Goal: Task Accomplishment & Management: Manage account settings

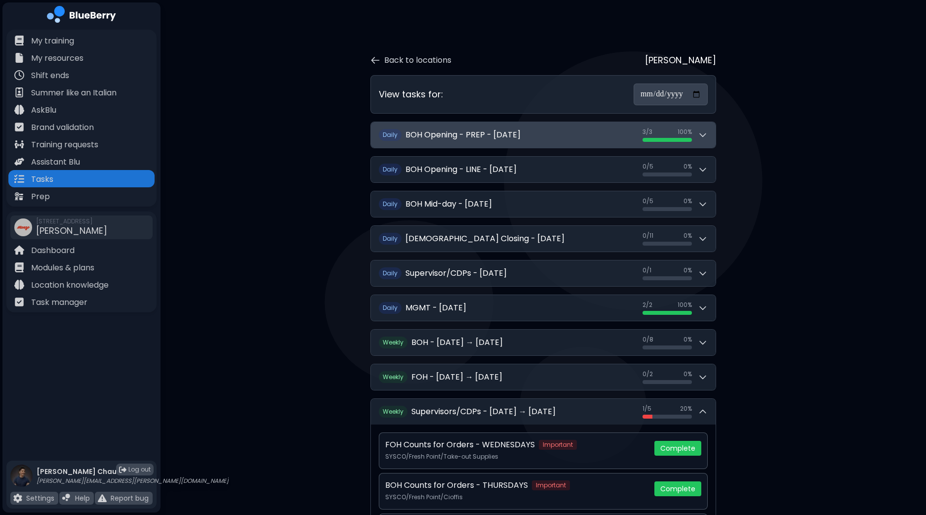
click at [711, 139] on button "Daily BOH Opening - PREP - [DATE] 3 / 3 3 / 3 100 %" at bounding box center [543, 135] width 345 height 26
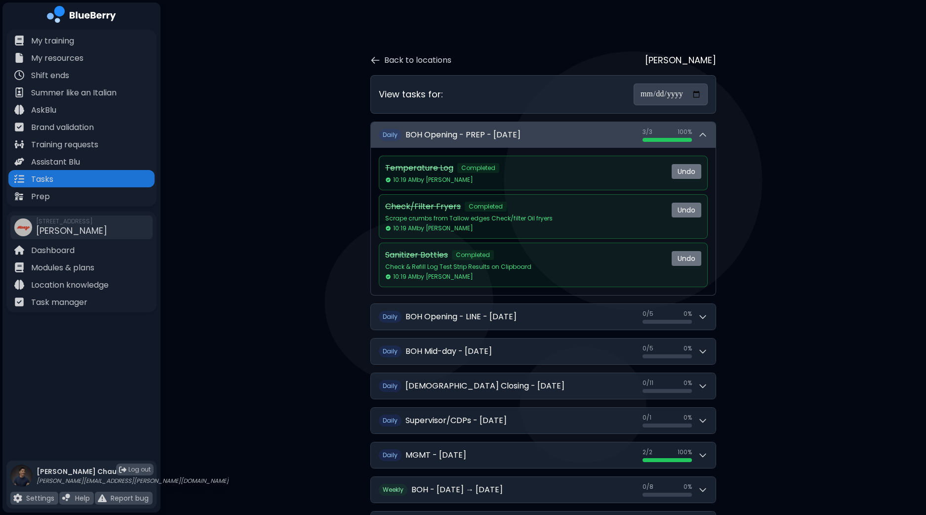
click at [711, 139] on button "Daily BOH Opening - PREP - [DATE] 3 / 3 3 / 3 100 %" at bounding box center [543, 135] width 345 height 26
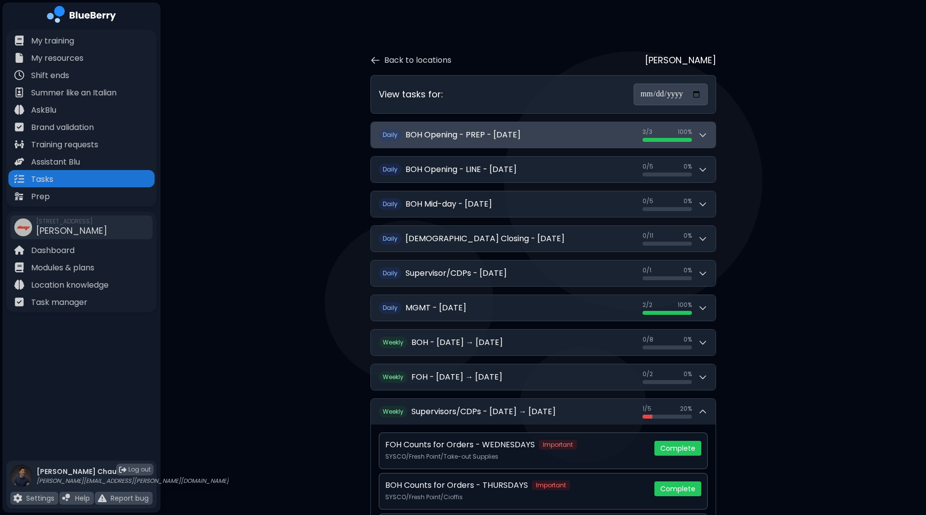
click at [711, 139] on button "Daily BOH Opening - PREP - [DATE] 3 / 3 3 / 3 100 %" at bounding box center [543, 135] width 345 height 26
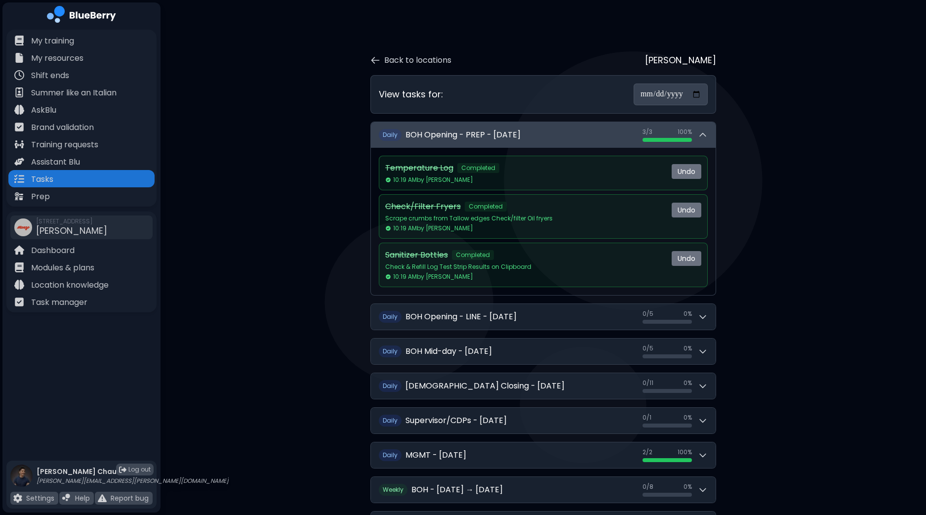
click at [711, 139] on button "Daily BOH Opening - PREP - [DATE] 3 / 3 3 / 3 100 %" at bounding box center [543, 135] width 345 height 26
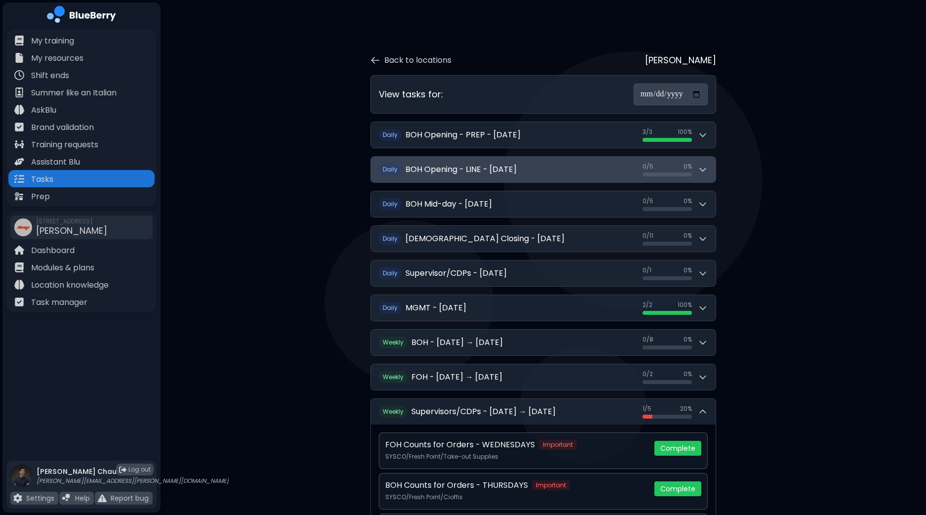
click at [713, 172] on button "Daily BOH Opening - LINE - [DATE] 0 / 5 0 / 5 0 %" at bounding box center [543, 170] width 345 height 26
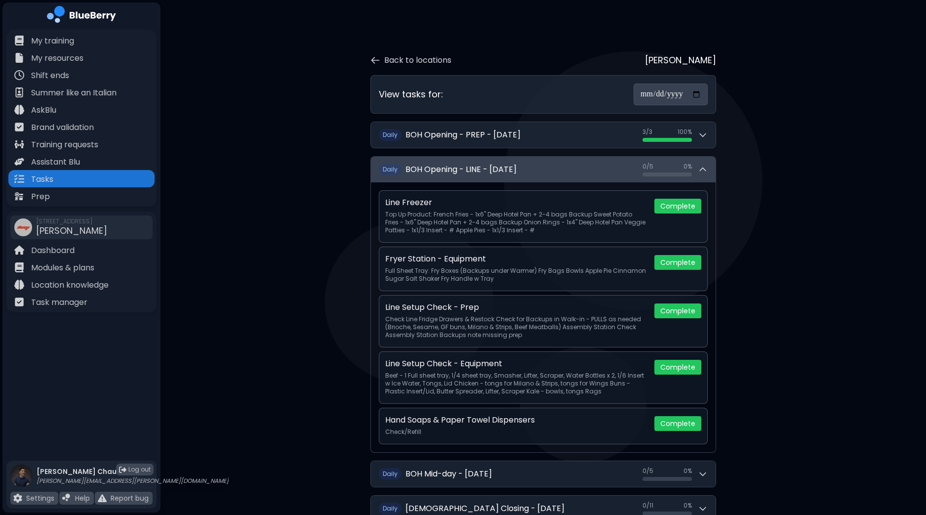
click at [713, 172] on button "Daily BOH Opening - LINE - [DATE] 0 / 5 0 / 5 0 %" at bounding box center [543, 170] width 345 height 26
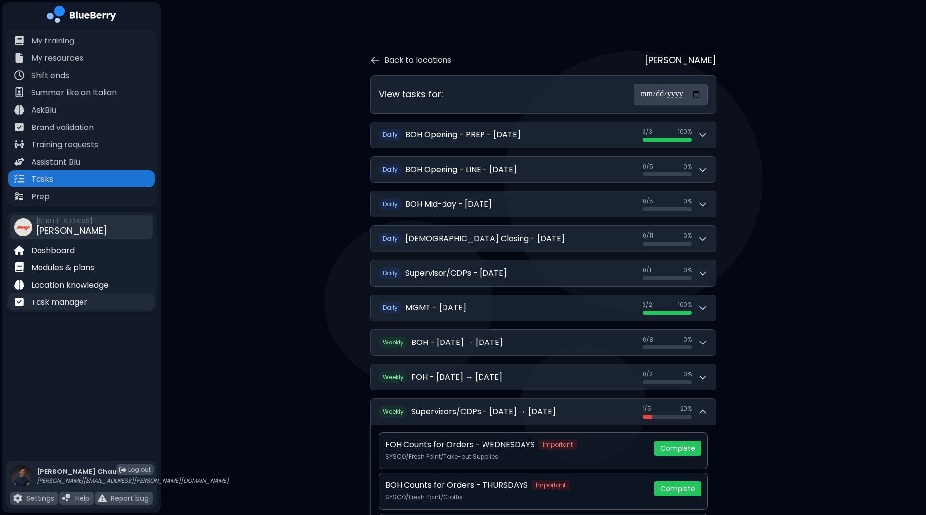
click at [72, 301] on p "Task manager" at bounding box center [59, 302] width 56 height 12
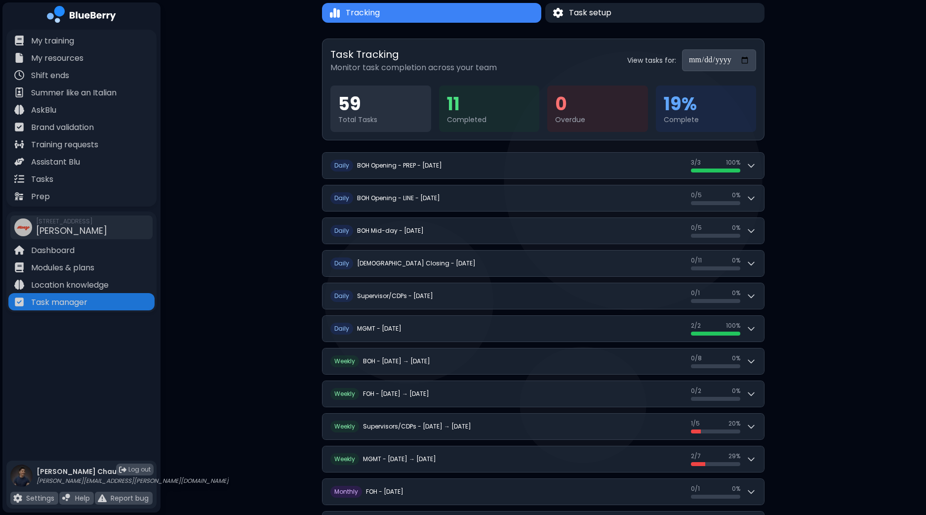
scroll to position [123, 0]
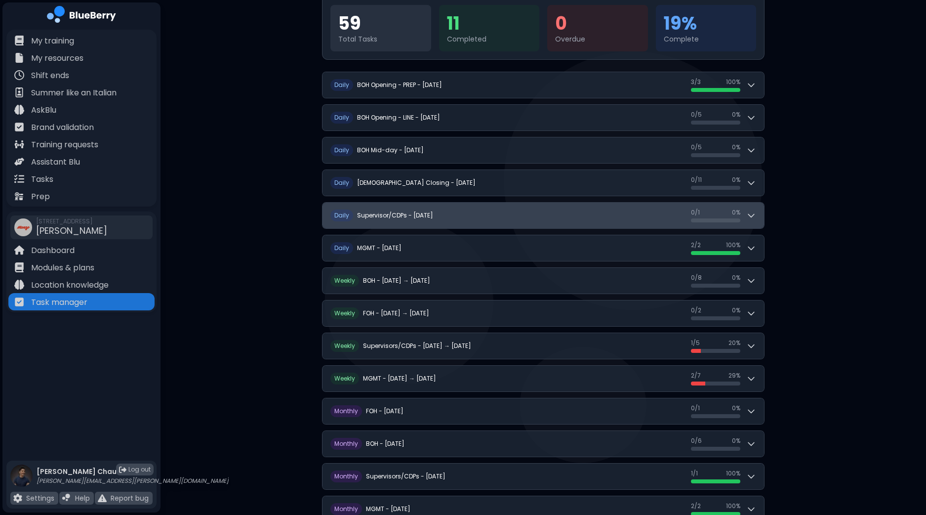
click at [761, 215] on button "D aily Supervisor/CDPs - [DATE] 0 / 1 0 / 1 0 %" at bounding box center [544, 216] width 442 height 26
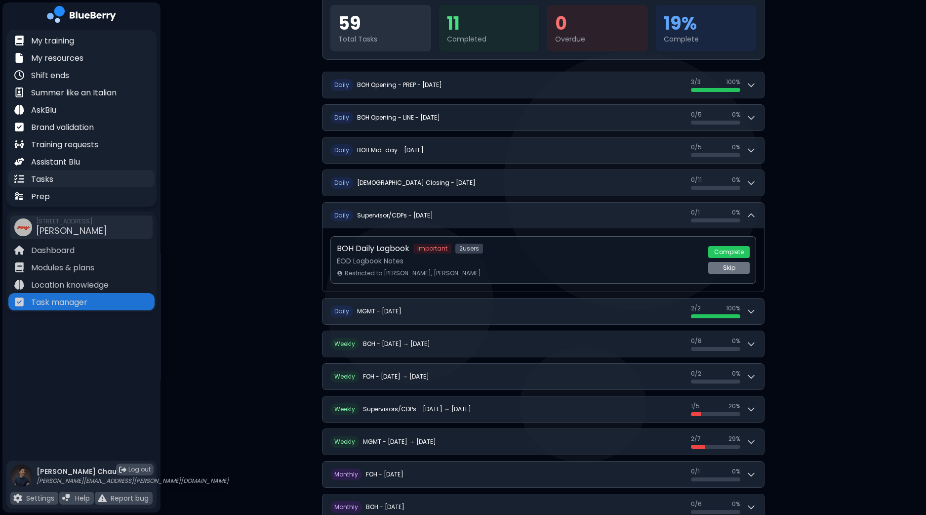
click at [67, 176] on div "Tasks" at bounding box center [81, 178] width 146 height 17
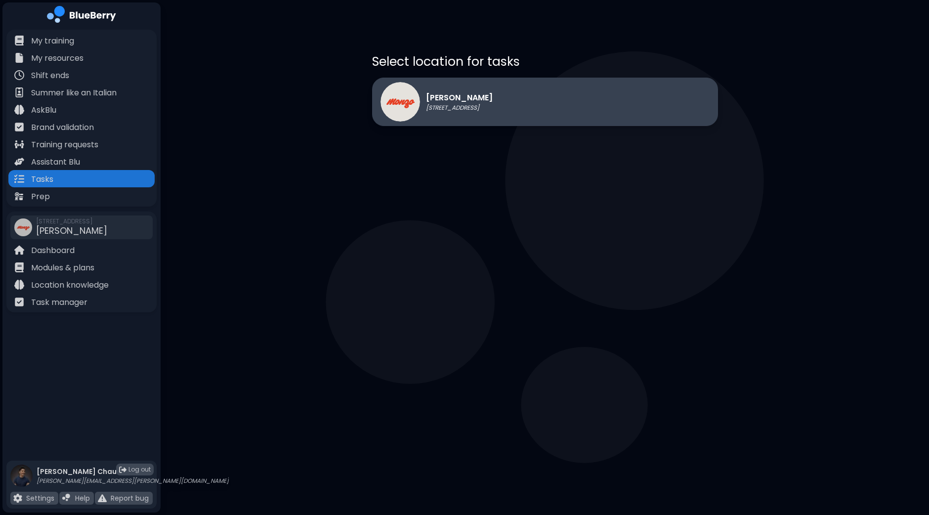
click at [487, 107] on p "[STREET_ADDRESS]" at bounding box center [459, 108] width 67 height 8
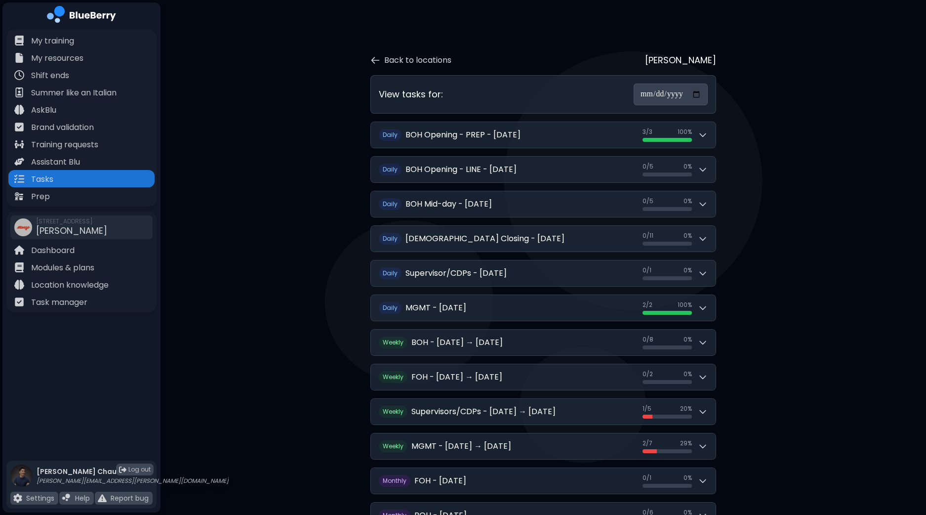
click at [835, 287] on div "**********" at bounding box center [544, 318] width 766 height 637
click at [83, 266] on p "Modules & plans" at bounding box center [62, 268] width 63 height 12
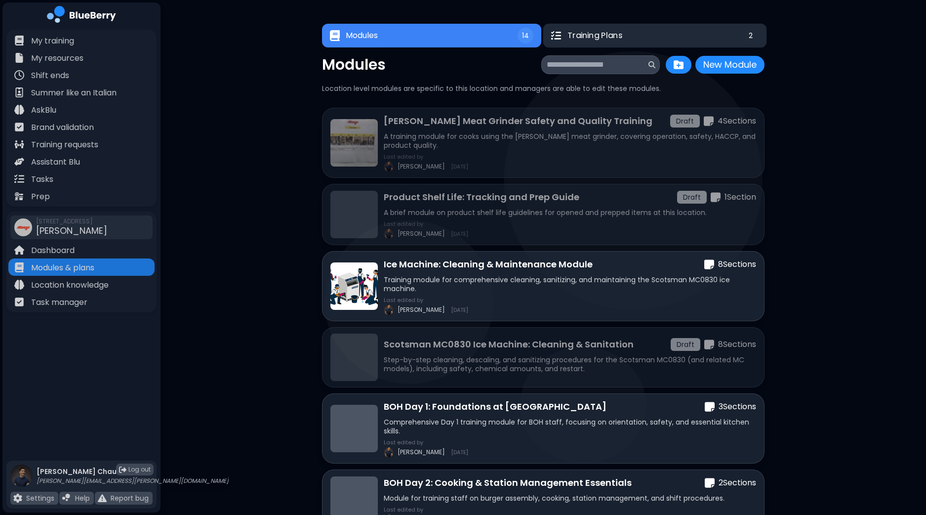
click at [639, 33] on button "Training Plans 2" at bounding box center [656, 36] width 224 height 24
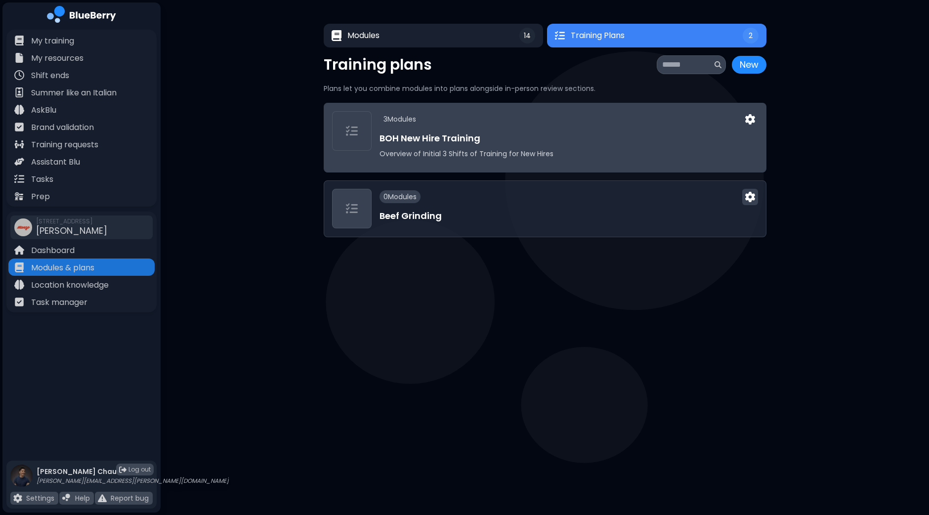
click at [591, 134] on h3 "BOH New Hire Training" at bounding box center [568, 138] width 378 height 14
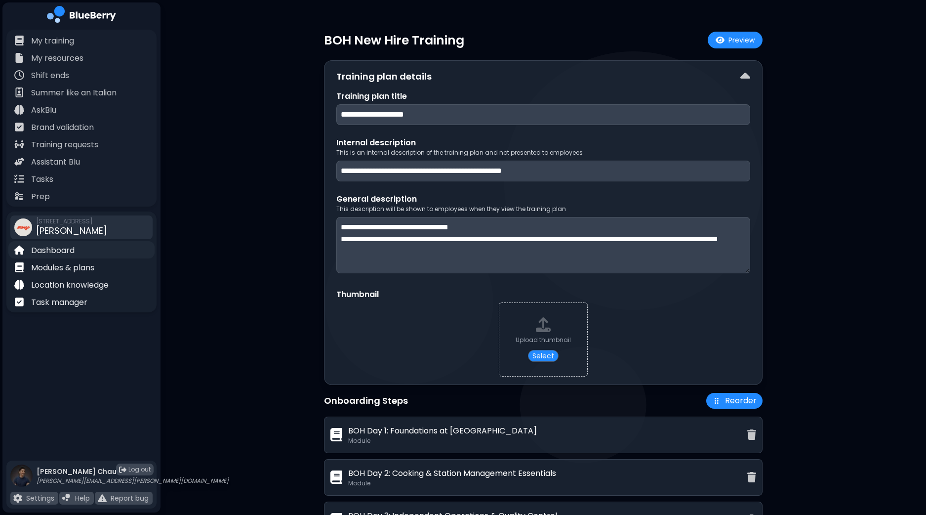
click at [49, 257] on div "Dashboard" at bounding box center [81, 249] width 146 height 17
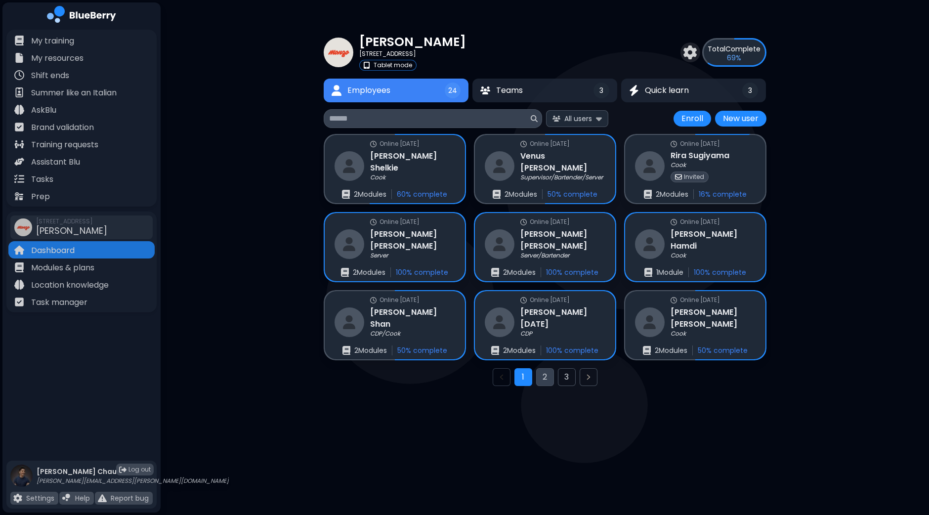
click at [549, 378] on button "2" at bounding box center [545, 377] width 18 height 18
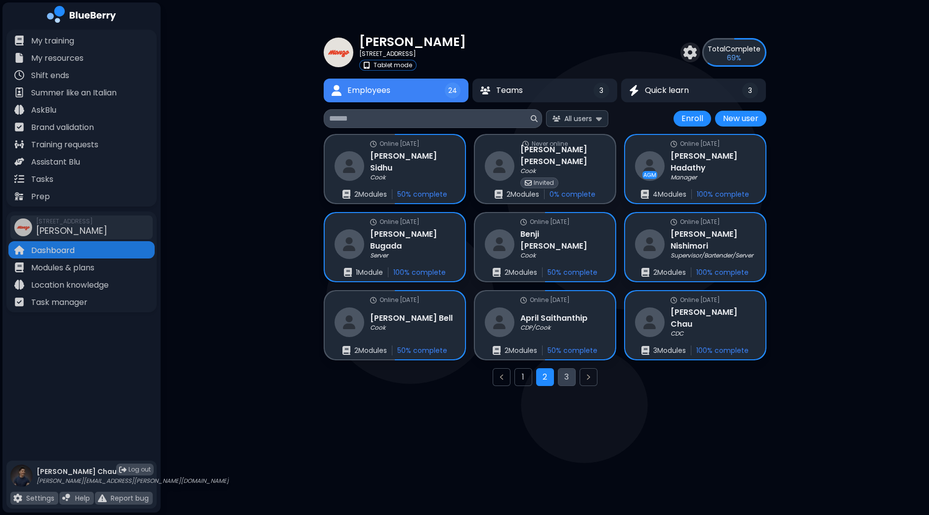
click at [570, 377] on button "3" at bounding box center [567, 377] width 18 height 18
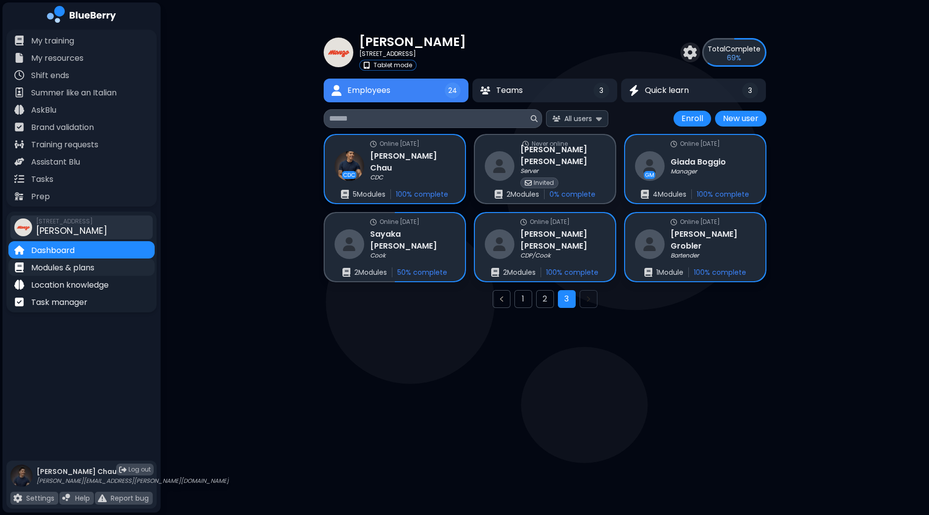
click at [91, 272] on p "Modules & plans" at bounding box center [62, 268] width 63 height 12
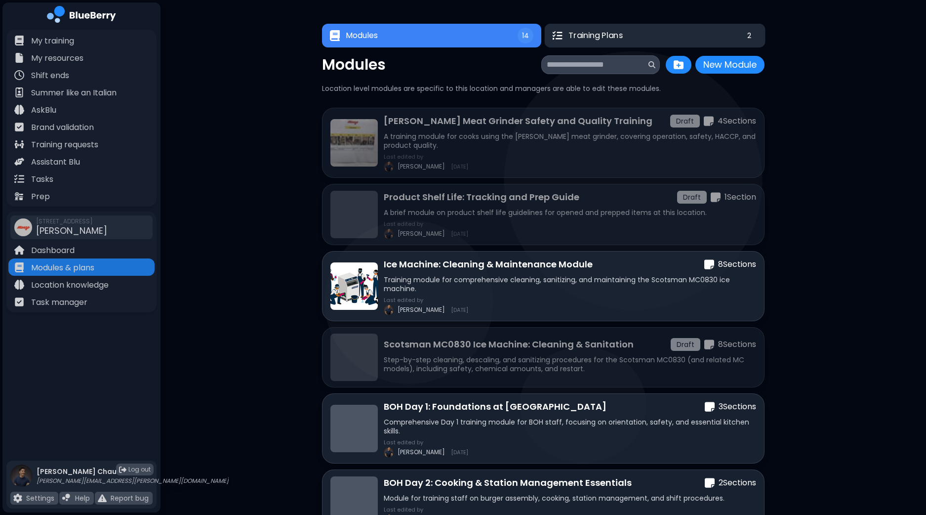
click at [655, 30] on button "Training Plans 2" at bounding box center [655, 36] width 221 height 24
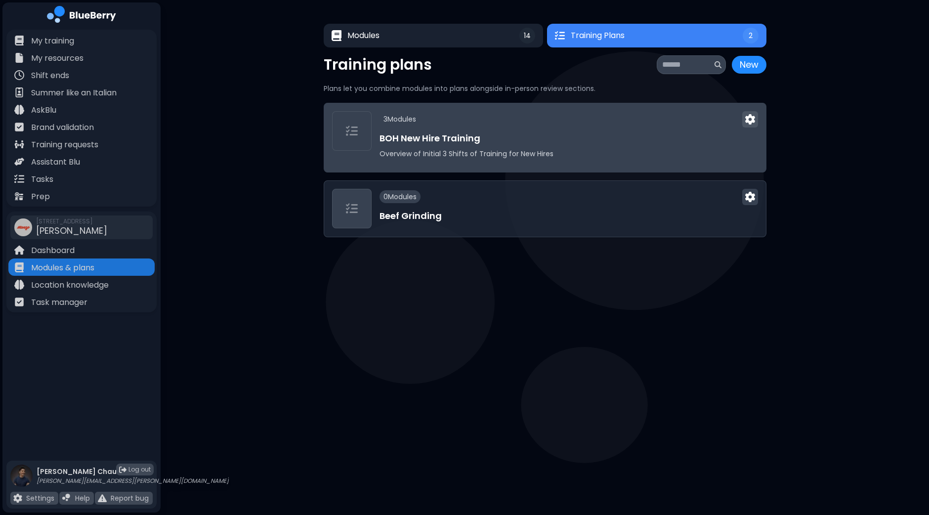
click at [751, 120] on img at bounding box center [750, 119] width 10 height 10
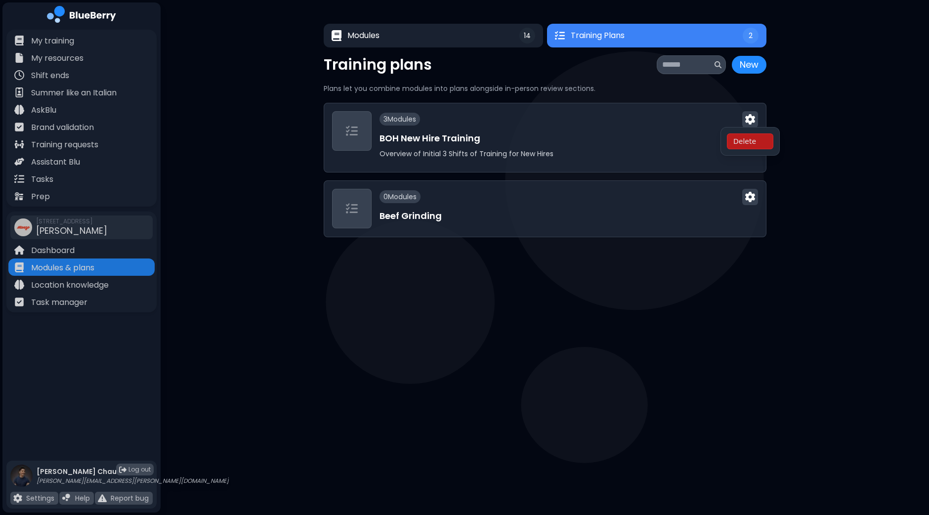
click at [833, 106] on div "Modules 14 Training Plans 2 14 Training Plans 2 Modules New Module New Module L…" at bounding box center [545, 130] width 768 height 261
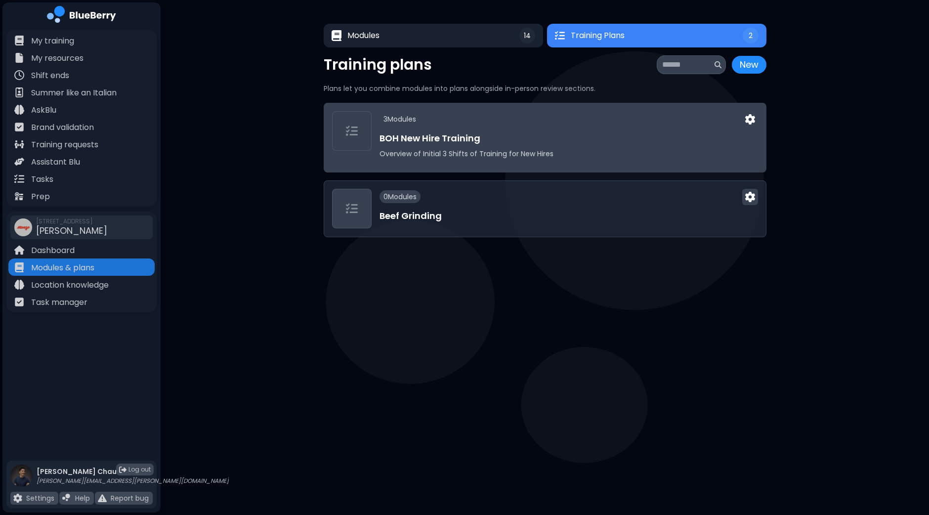
click at [628, 125] on div "3 Module s" at bounding box center [568, 119] width 378 height 16
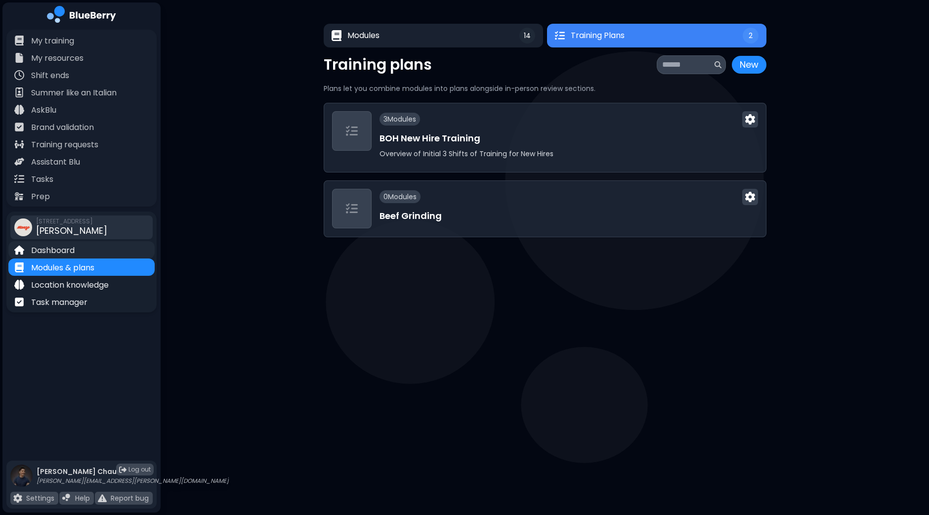
click at [76, 251] on div "Dashboard" at bounding box center [81, 249] width 146 height 17
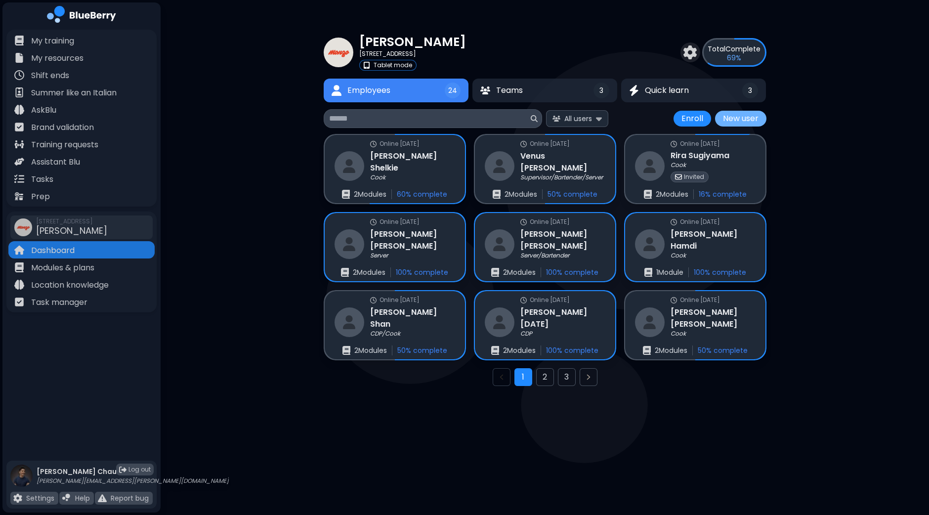
click at [736, 116] on button "New user" at bounding box center [740, 119] width 51 height 16
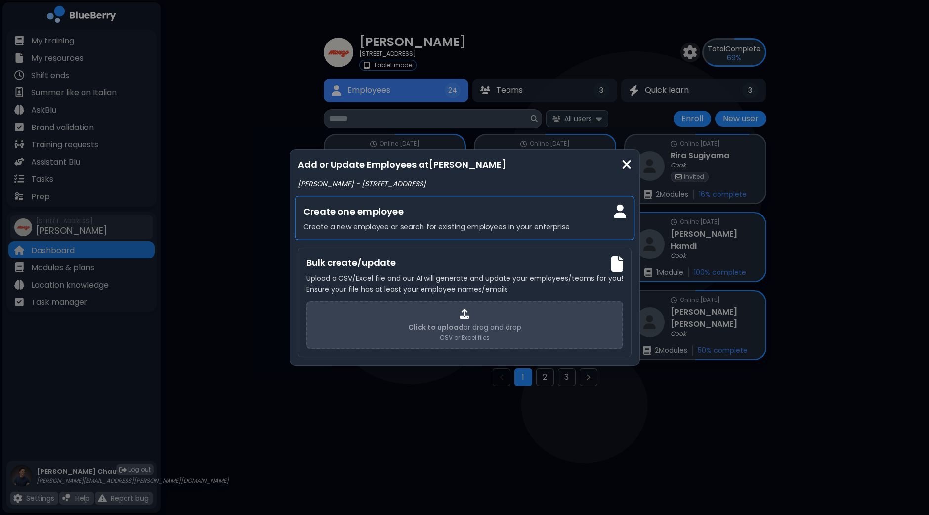
click at [431, 213] on h3 "Create one employee" at bounding box center [464, 211] width 323 height 14
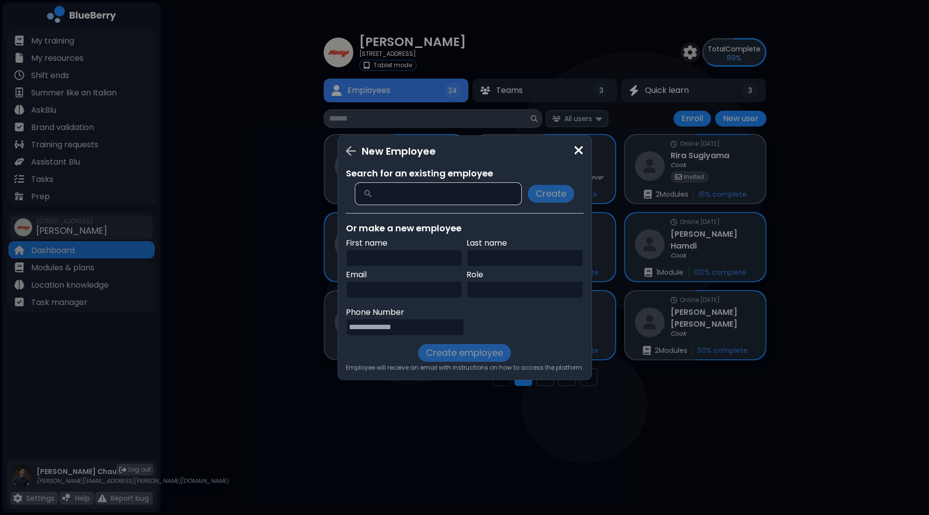
click at [433, 259] on input "text" at bounding box center [404, 258] width 117 height 18
type input "******"
type input "****"
paste input "**********"
type input "**********"
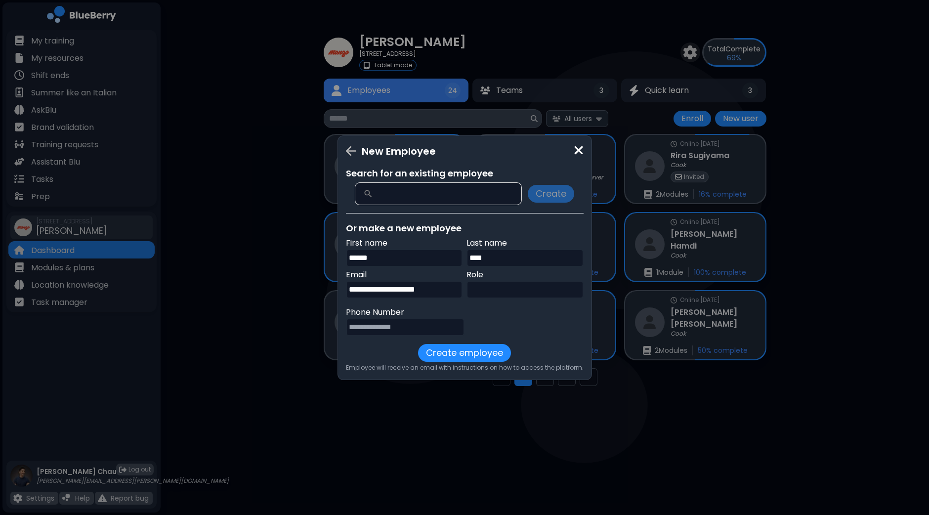
click at [477, 293] on input "text" at bounding box center [524, 290] width 117 height 18
type input "****"
paste input "**********"
type input "**********"
click at [457, 355] on button "Create employee" at bounding box center [464, 353] width 93 height 18
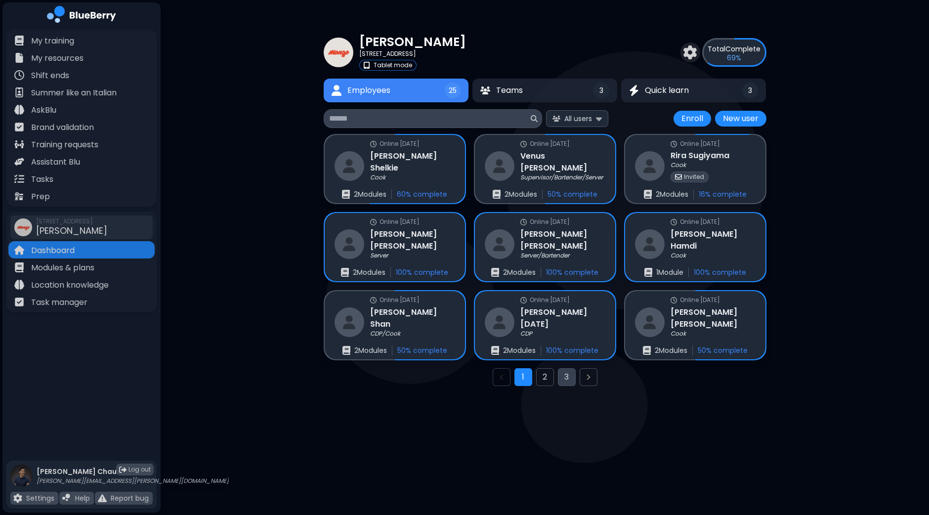
click at [561, 374] on button "3" at bounding box center [567, 377] width 18 height 18
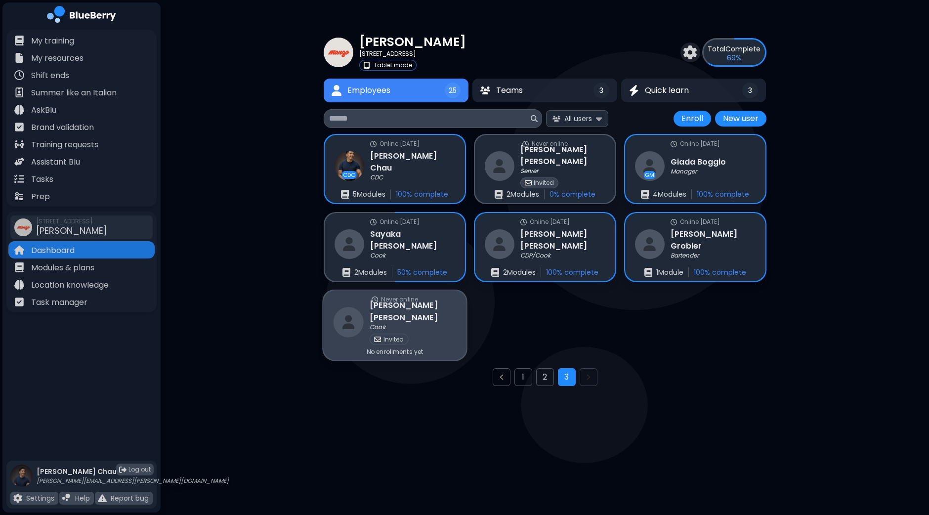
click at [439, 312] on div "Never online Calvin Joel Cook Invited No enrollments yet" at bounding box center [394, 326] width 143 height 70
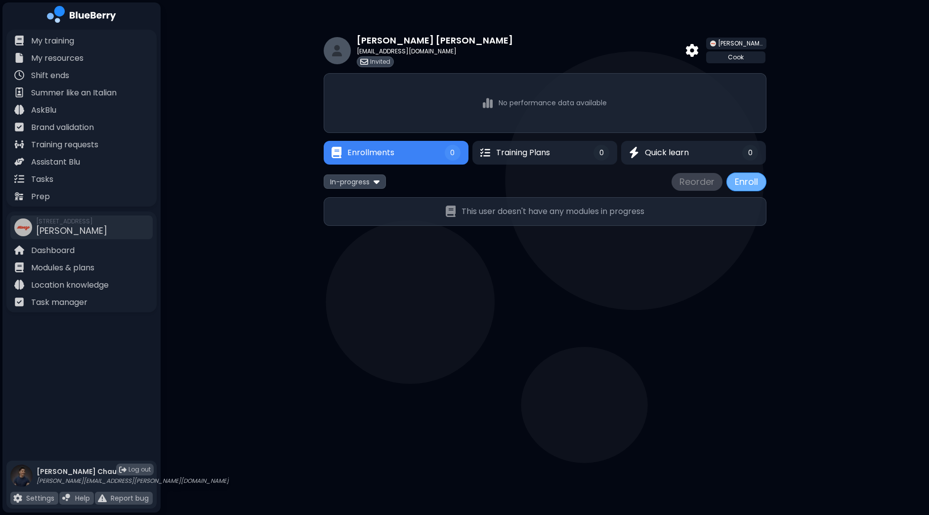
click at [738, 181] on button "Enroll" at bounding box center [746, 181] width 40 height 19
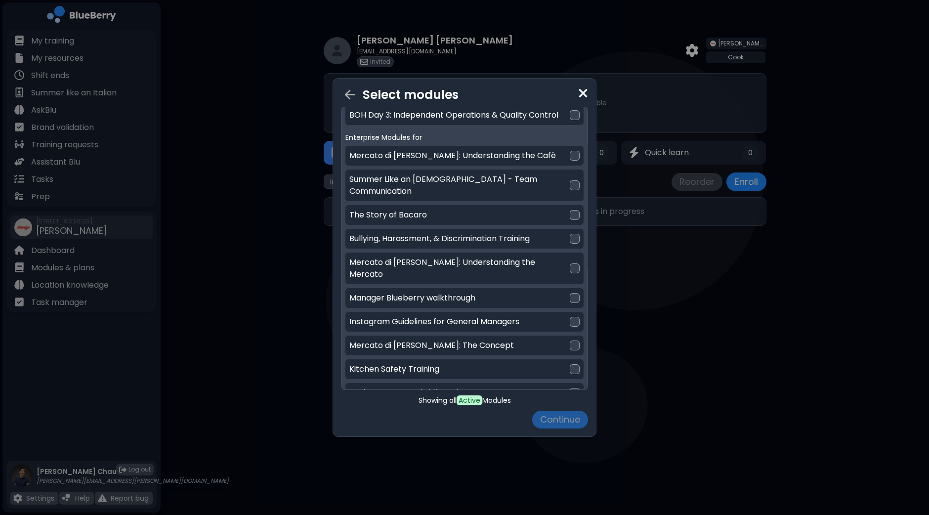
scroll to position [24, 0]
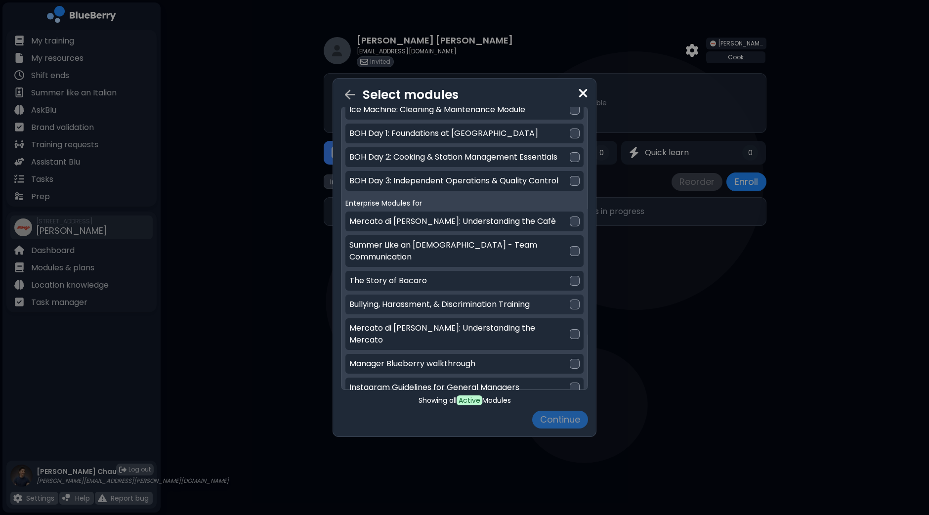
click at [572, 299] on div at bounding box center [575, 304] width 10 height 10
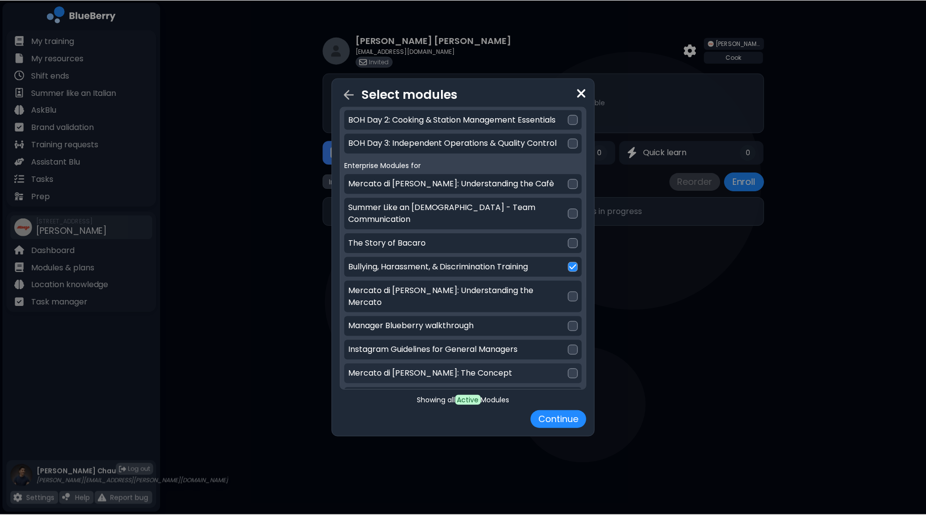
scroll to position [0, 0]
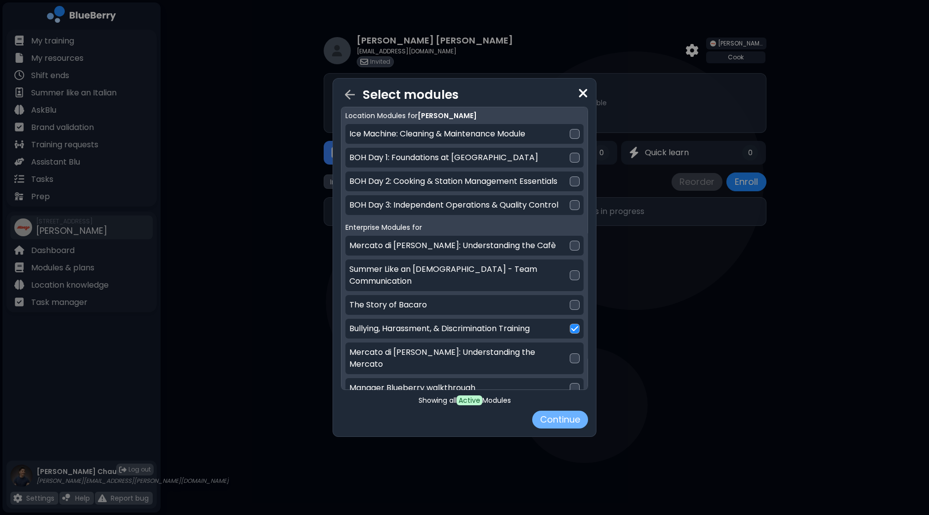
click at [558, 422] on button "Continue" at bounding box center [560, 420] width 56 height 18
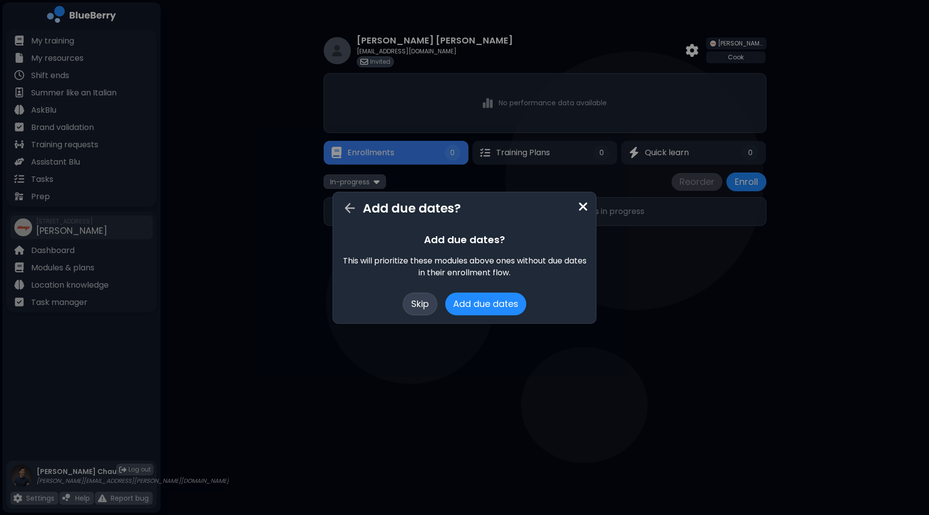
click at [427, 303] on button "Skip" at bounding box center [420, 304] width 35 height 23
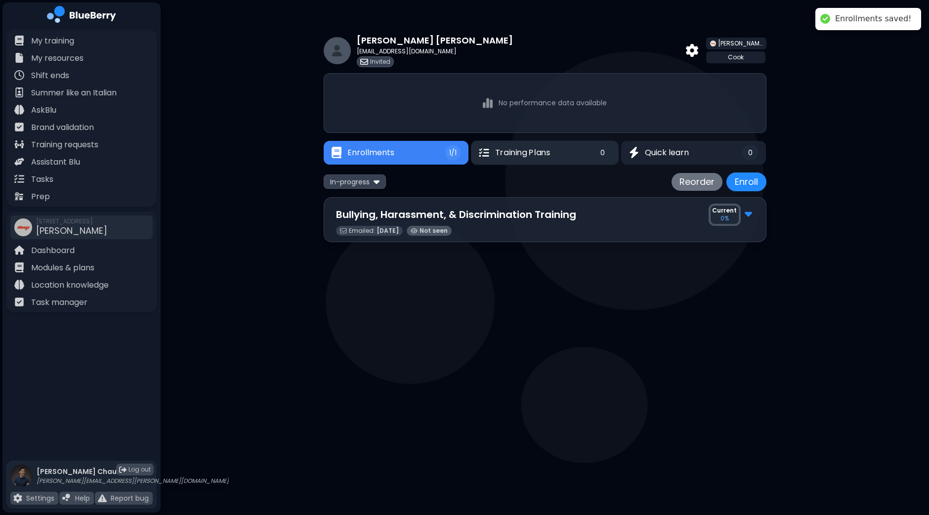
click at [538, 151] on span "Training Plans" at bounding box center [522, 153] width 55 height 12
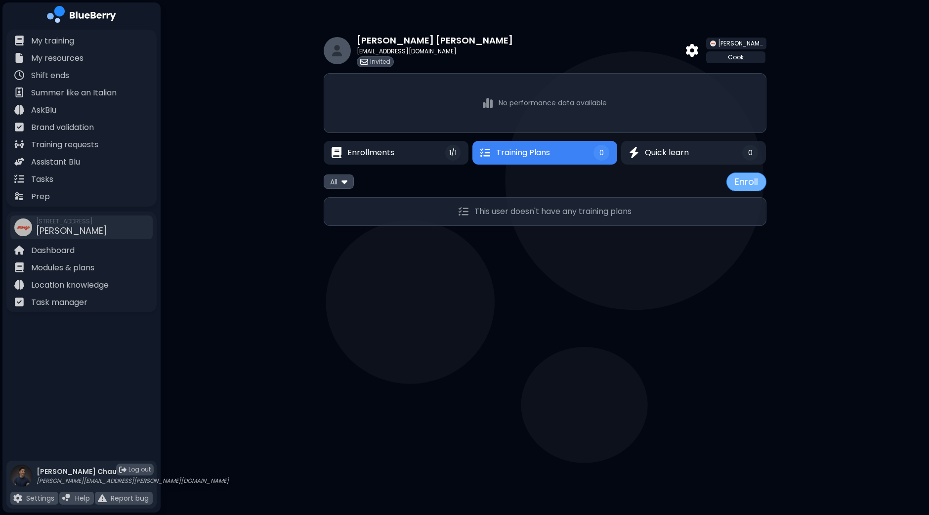
click at [744, 184] on button "Enroll" at bounding box center [746, 181] width 40 height 19
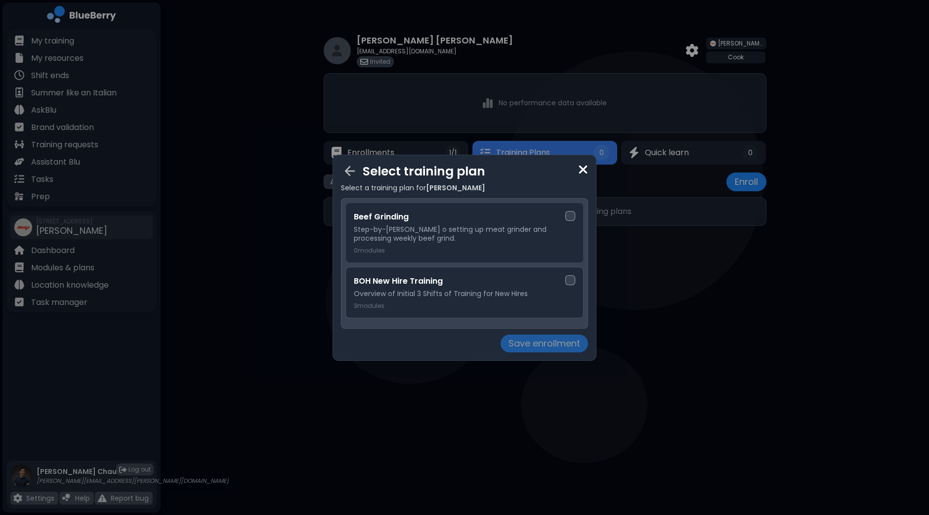
click at [575, 277] on div "BOH New Hire Training Overview of Initial 3 Shifts of Training for New Hires 3 …" at bounding box center [464, 292] width 221 height 35
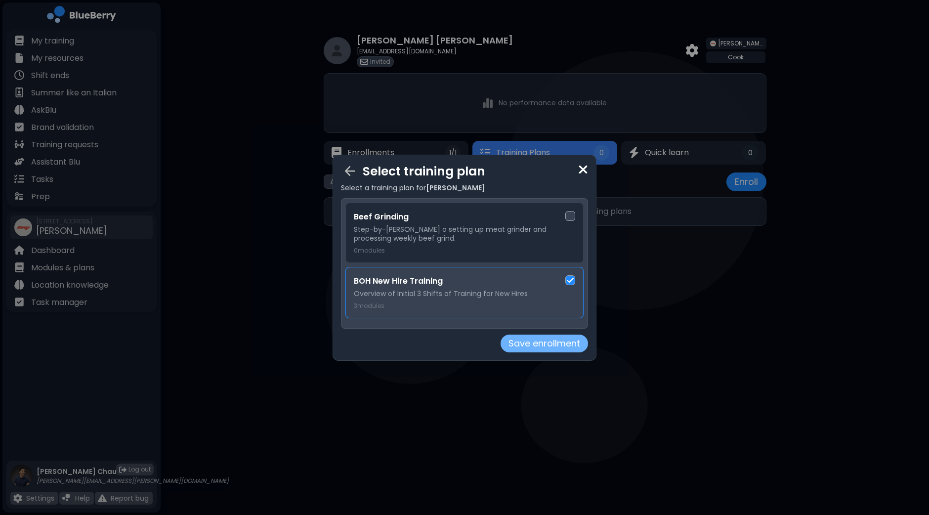
click at [556, 340] on button "Save enrollment" at bounding box center [544, 344] width 87 height 18
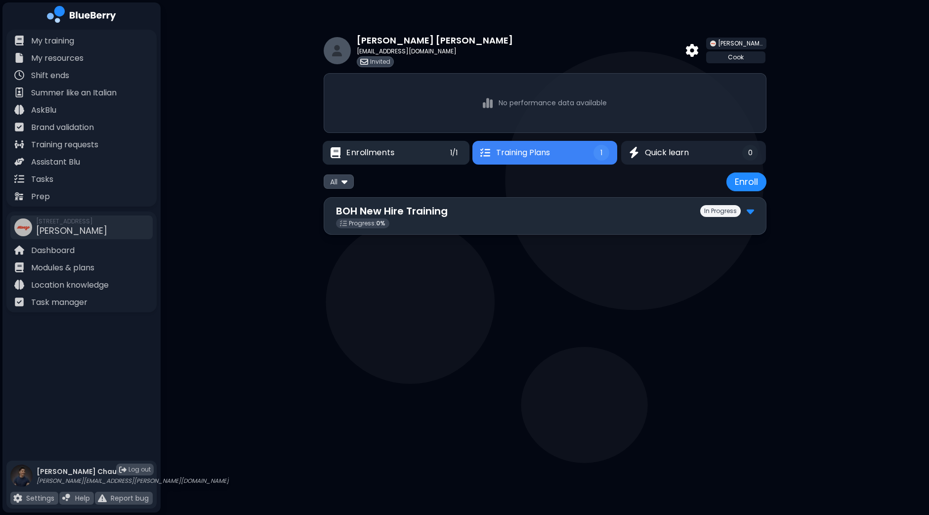
click at [420, 159] on button "Enrollments 1/1" at bounding box center [395, 152] width 147 height 24
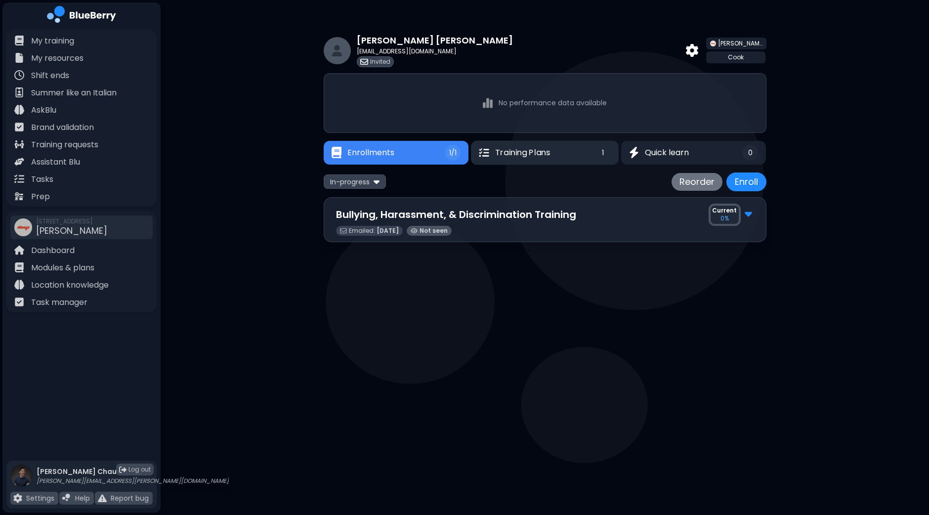
click at [559, 150] on button "Training Plans 1" at bounding box center [545, 152] width 148 height 24
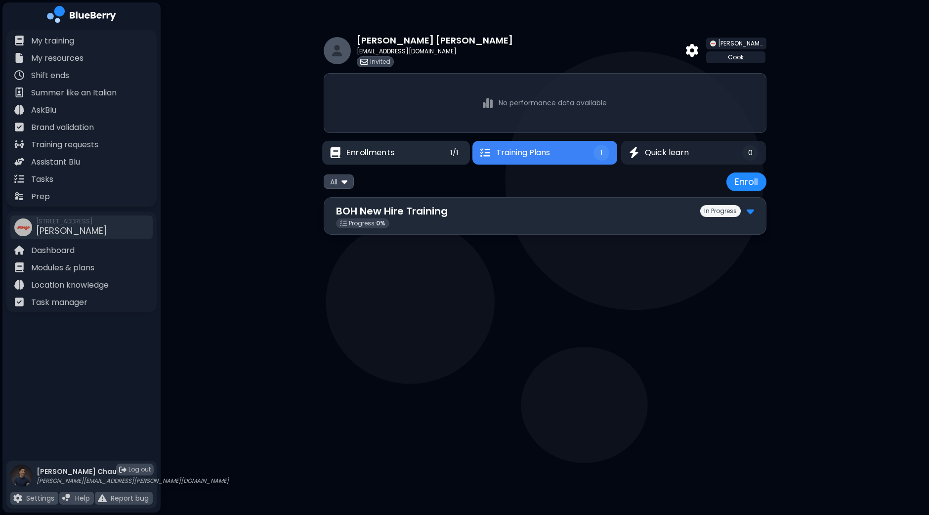
click at [430, 150] on button "Enrollments 1/1" at bounding box center [396, 152] width 148 height 24
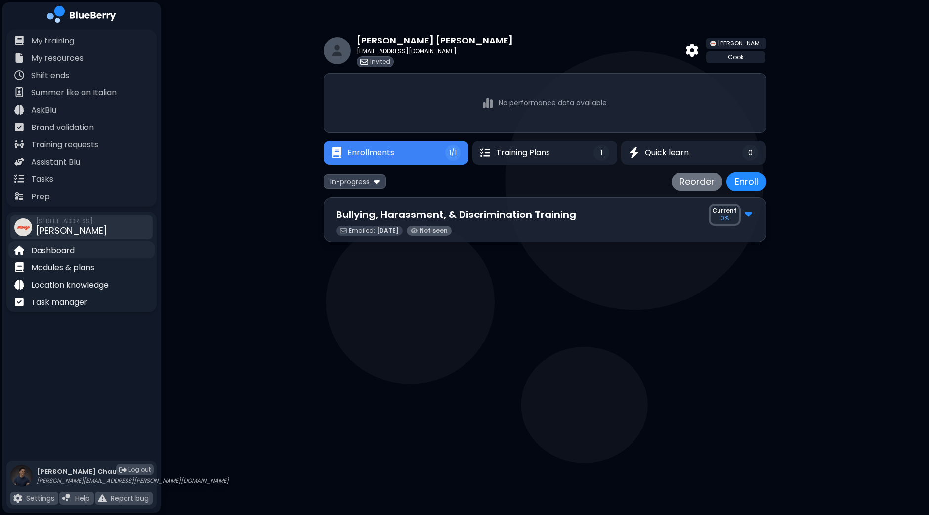
click at [51, 252] on p "Dashboard" at bounding box center [52, 251] width 43 height 12
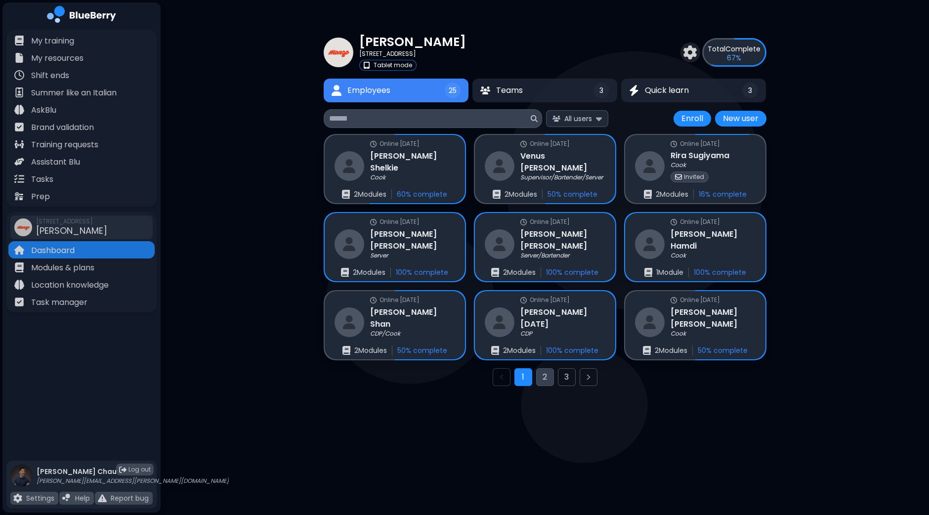
click at [551, 380] on button "2" at bounding box center [545, 377] width 18 height 18
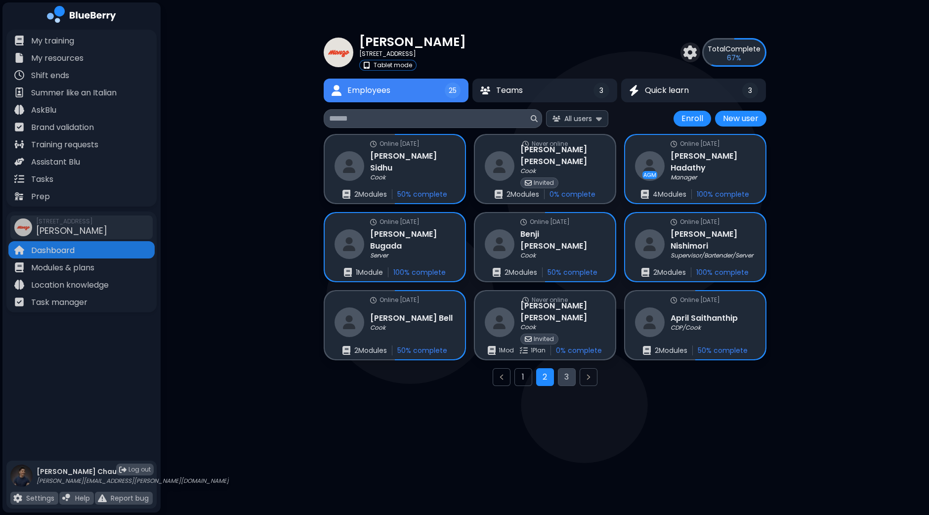
click at [566, 379] on button "3" at bounding box center [567, 377] width 18 height 18
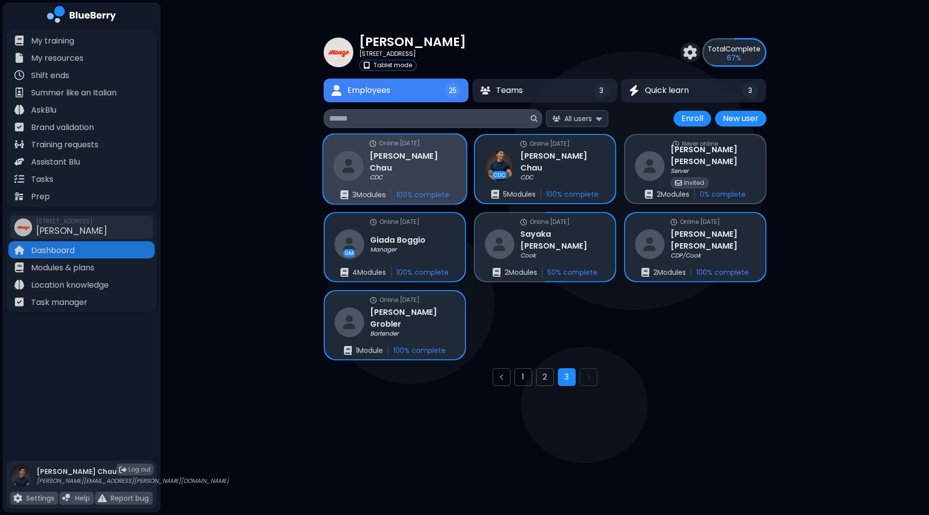
click at [433, 161] on div "Online today Dan Chau CDC 3 Module s 100 % complete" at bounding box center [394, 169] width 143 height 70
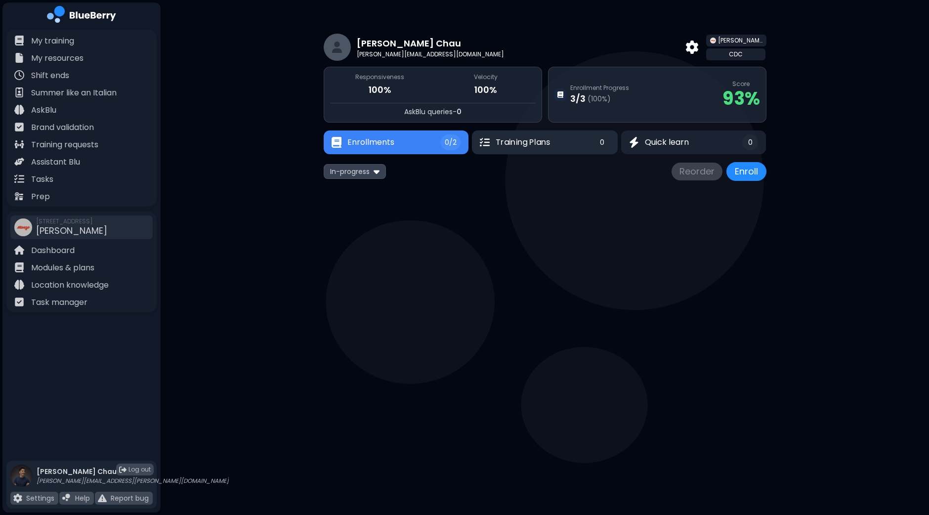
click at [550, 144] on span "Training Plans" at bounding box center [523, 142] width 54 height 12
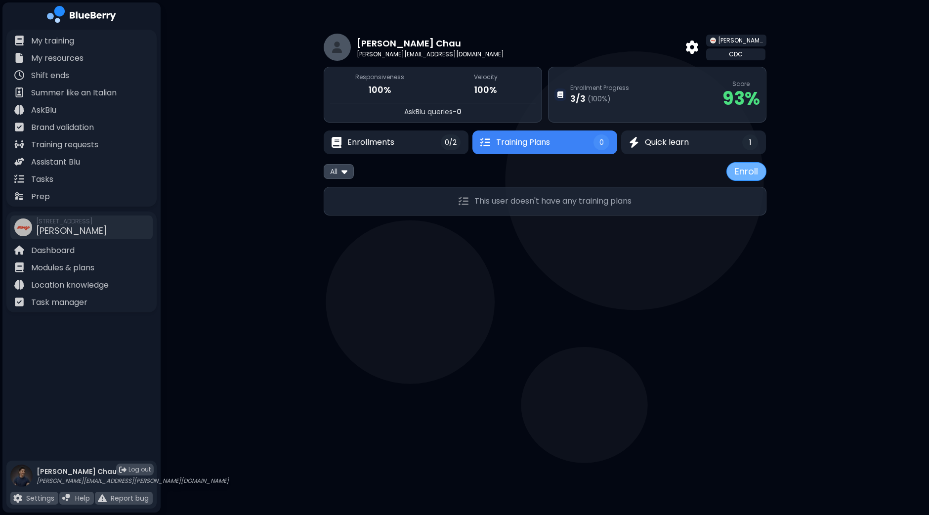
click at [744, 174] on button "Enroll" at bounding box center [746, 171] width 40 height 19
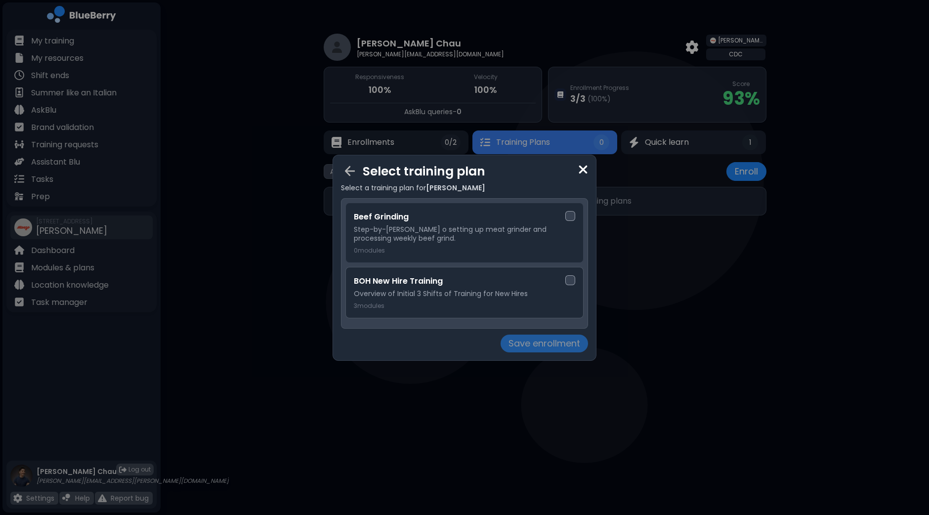
click at [569, 279] on div at bounding box center [570, 280] width 10 height 10
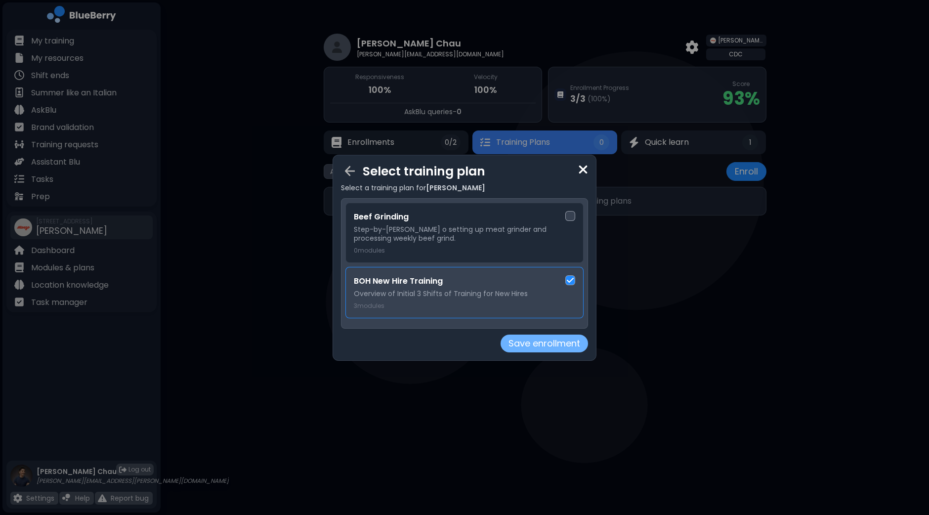
click at [563, 344] on button "Save enrollment" at bounding box center [544, 344] width 87 height 18
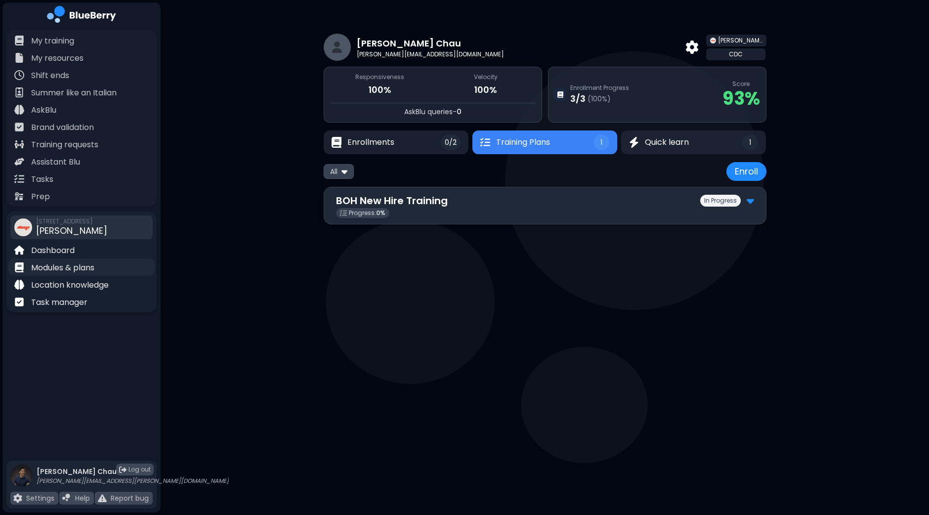
click at [67, 270] on p "Modules & plans" at bounding box center [62, 268] width 63 height 12
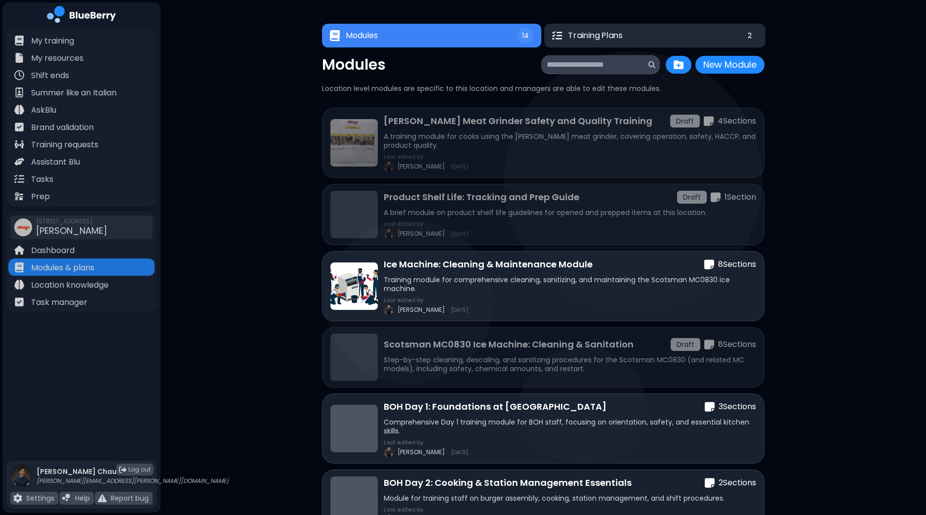
click at [625, 36] on button "Training Plans 2" at bounding box center [655, 36] width 221 height 24
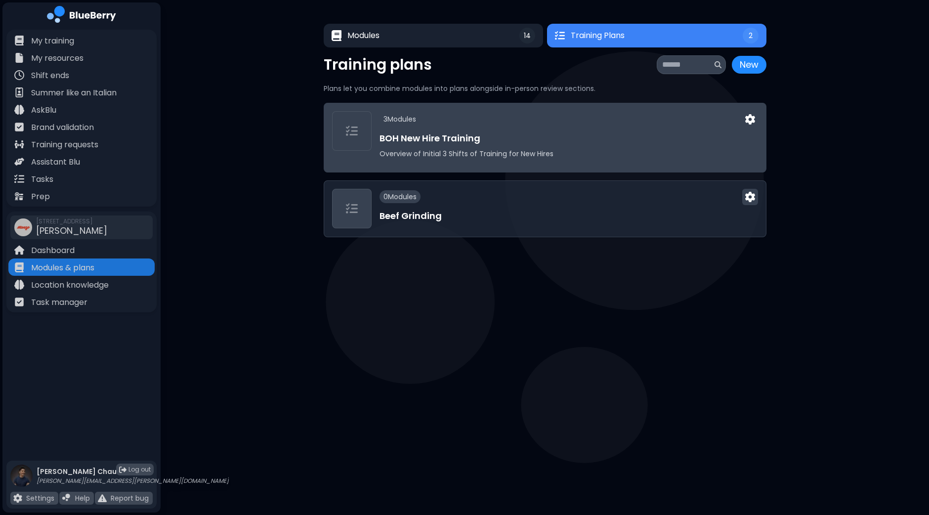
click at [522, 131] on h3 "BOH New Hire Training" at bounding box center [568, 138] width 378 height 14
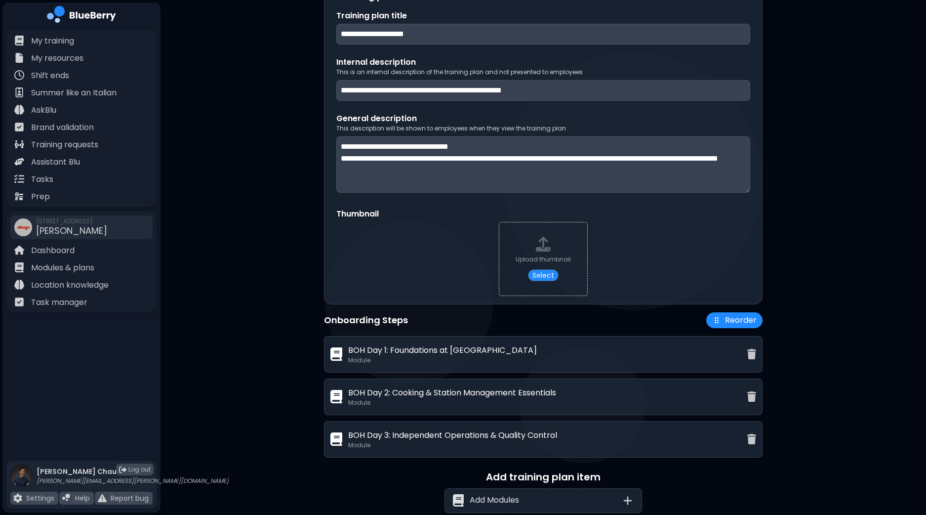
scroll to position [141, 0]
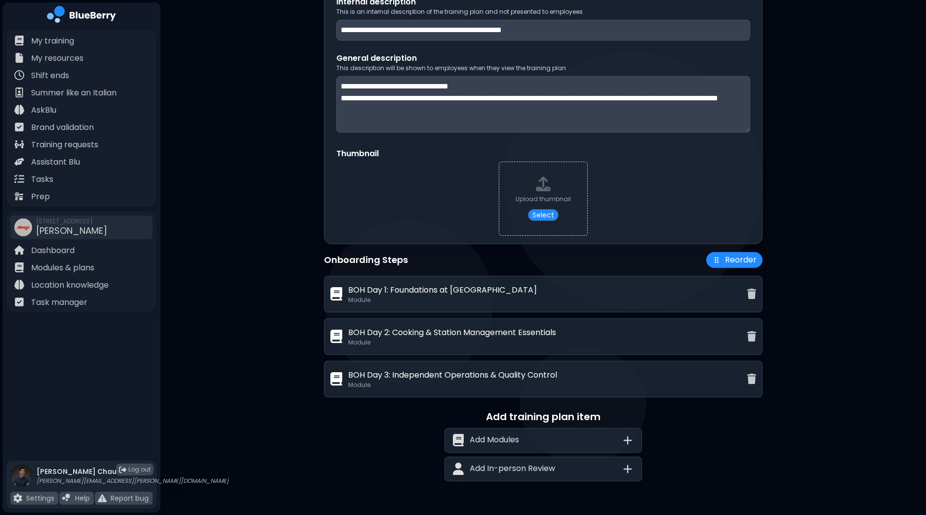
click at [569, 340] on div "BOH Day 2: Cooking & Station Management Essentials Module" at bounding box center [539, 337] width 417 height 20
click at [424, 335] on p "BOH Day 2: Cooking & Station Management Essentials" at bounding box center [452, 333] width 208 height 12
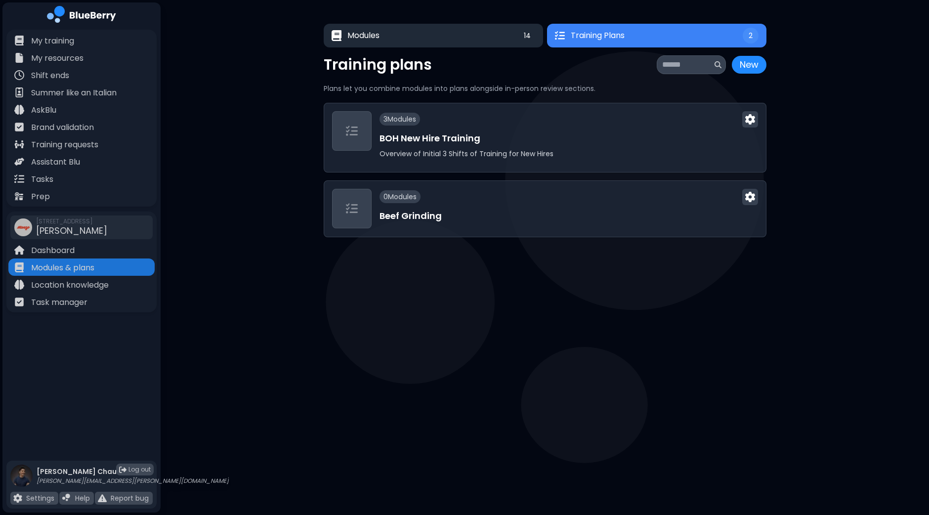
click at [433, 41] on button "Modules 14" at bounding box center [433, 36] width 219 height 24
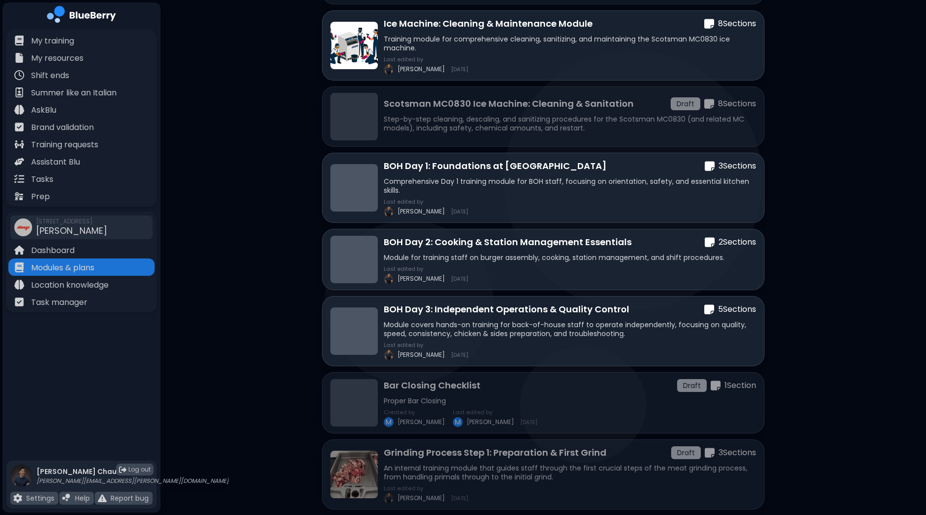
scroll to position [247, 0]
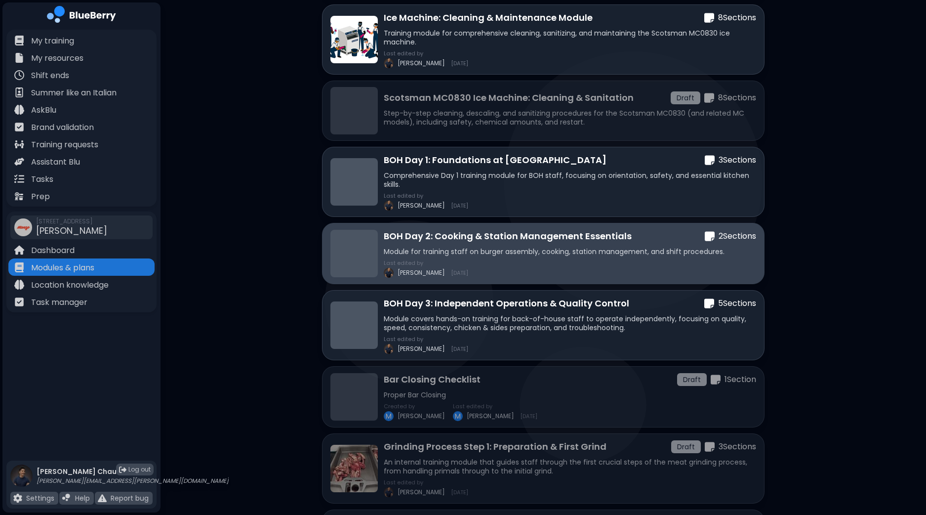
click at [635, 247] on p "Module for training staff on burger assembly, cooking, station management, and …" at bounding box center [570, 251] width 373 height 9
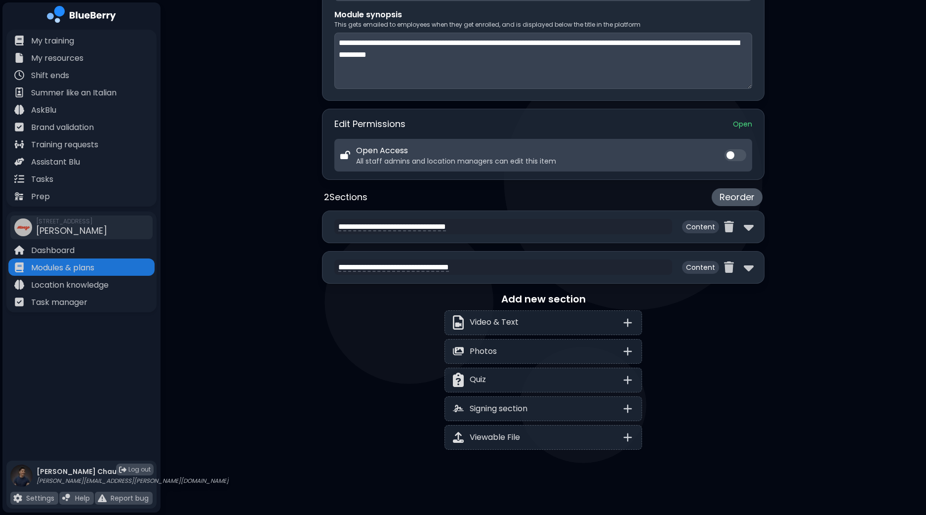
scroll to position [207, 0]
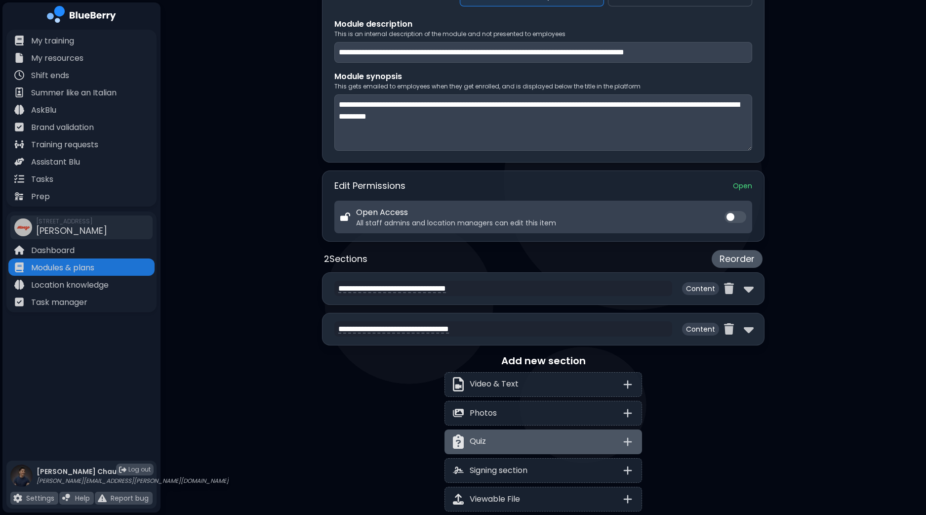
click at [539, 440] on div "Quiz" at bounding box center [544, 441] width 198 height 25
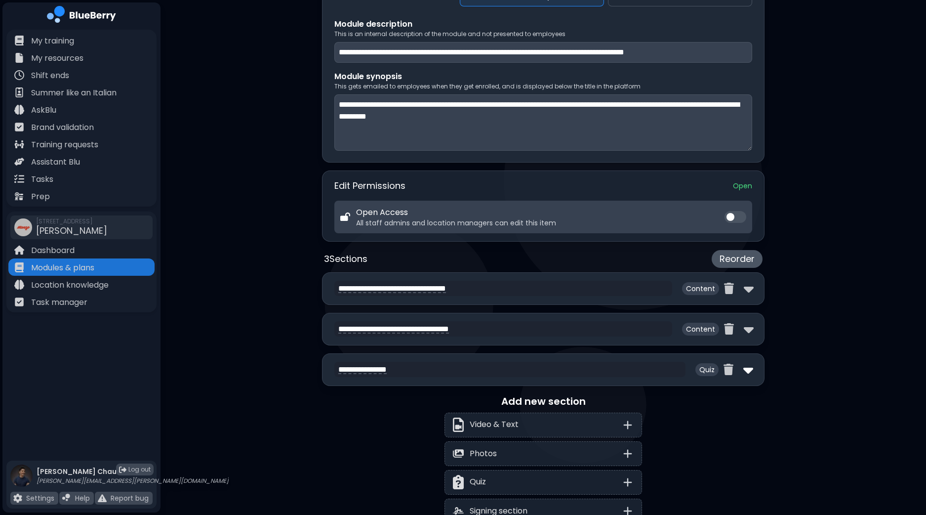
click at [745, 367] on img at bounding box center [749, 370] width 10 height 16
select select "**"
select select "*"
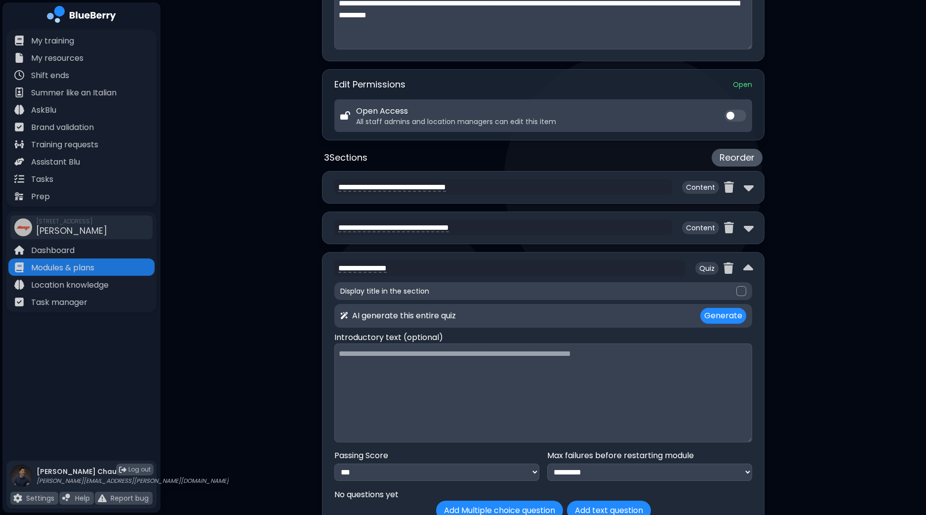
scroll to position [454, 0]
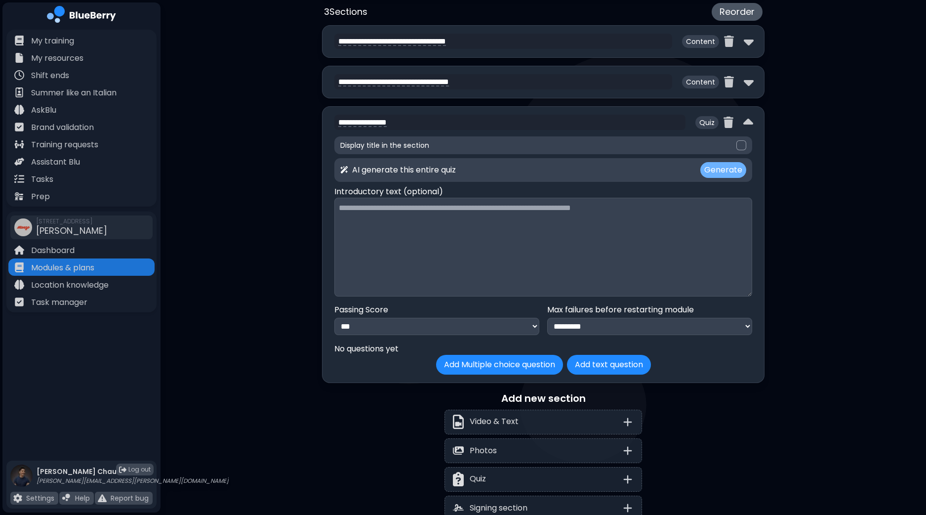
click at [718, 168] on button "Generate" at bounding box center [724, 170] width 46 height 16
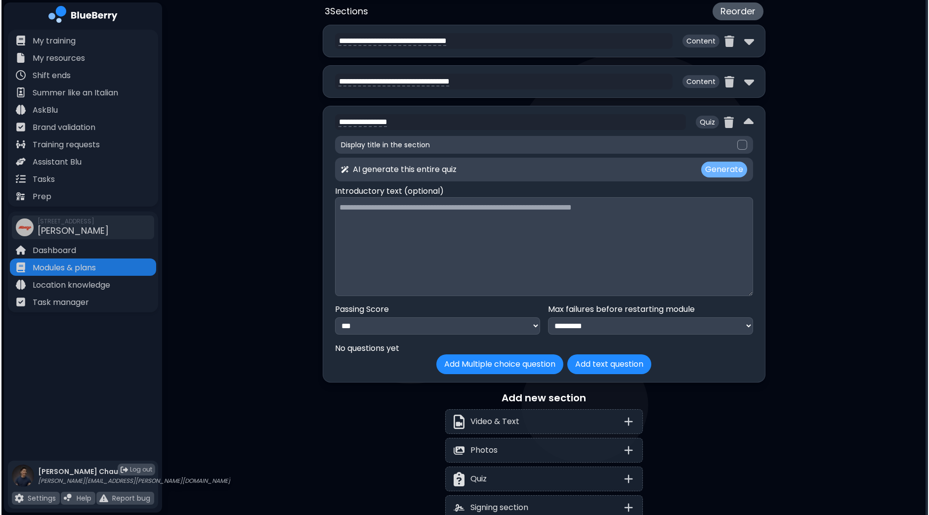
scroll to position [0, 0]
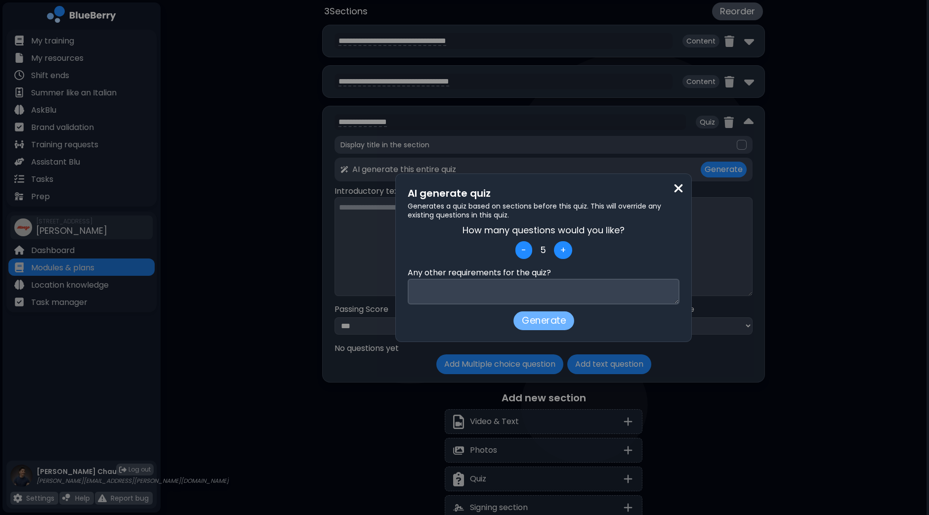
click at [552, 322] on button "Generate" at bounding box center [543, 320] width 61 height 19
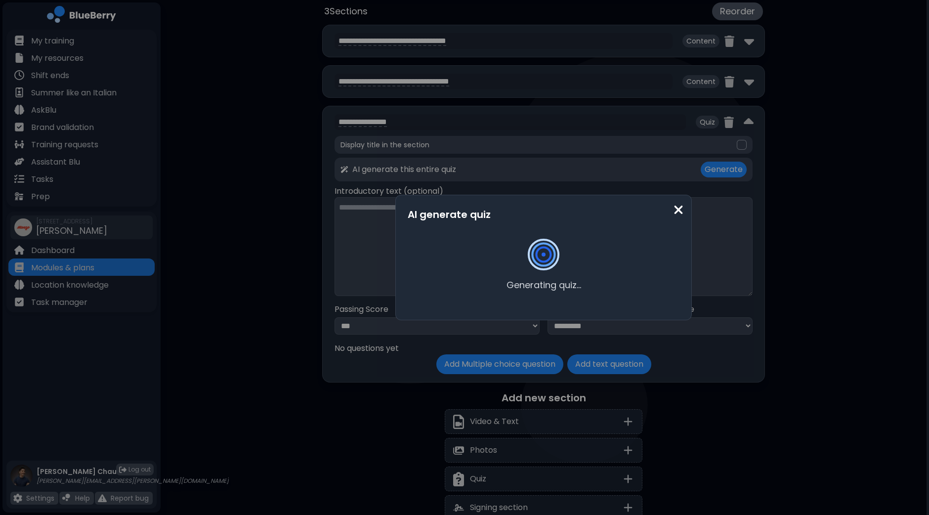
type textarea "**********"
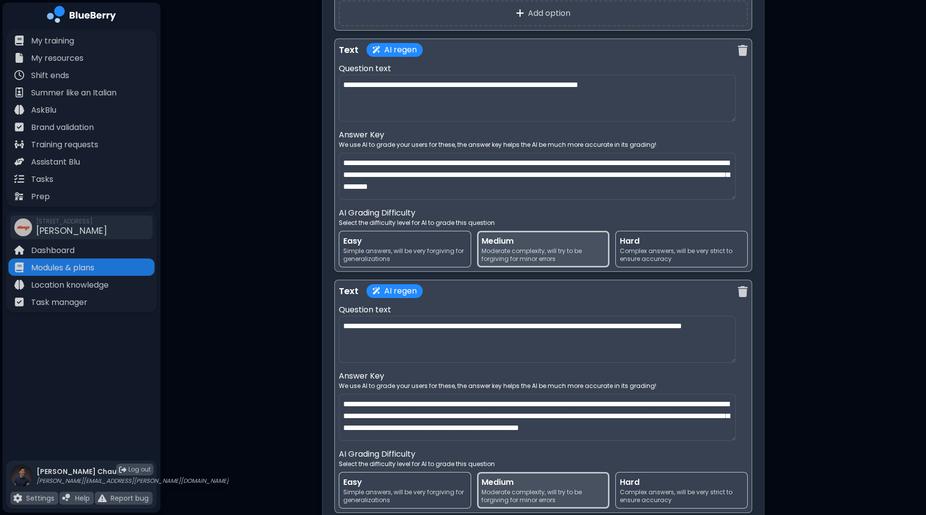
scroll to position [1551, 0]
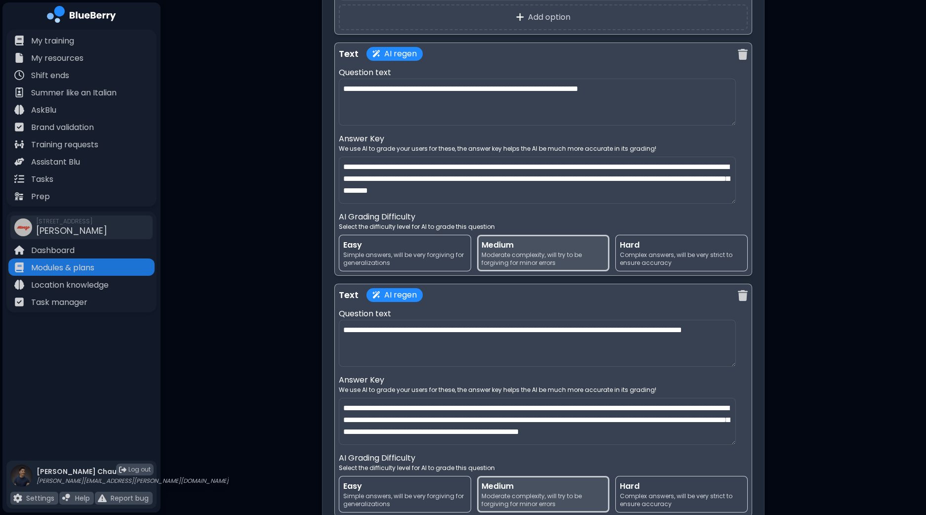
click at [418, 492] on span "Simple answers, will be very forgiving for generalizations" at bounding box center [405, 500] width 124 height 16
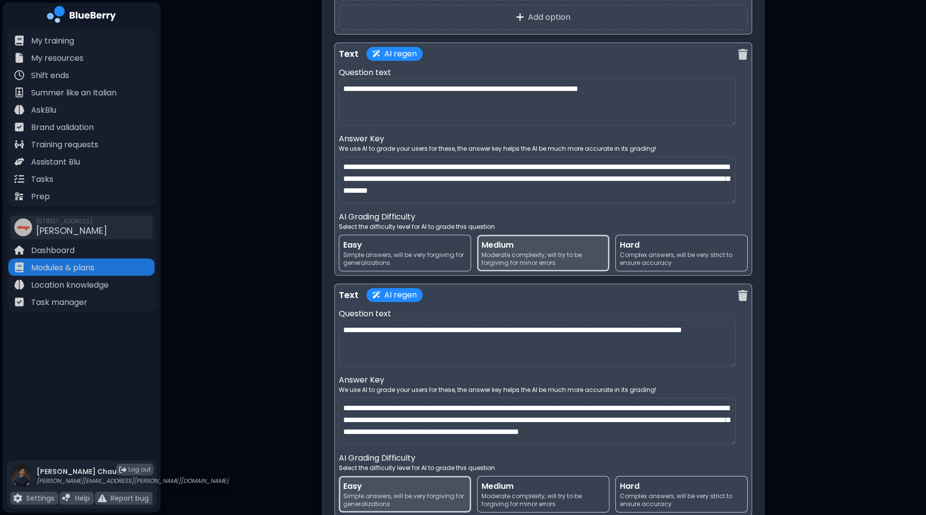
click at [396, 257] on span "Simple answers, will be very forgiving for generalizations" at bounding box center [405, 259] width 124 height 16
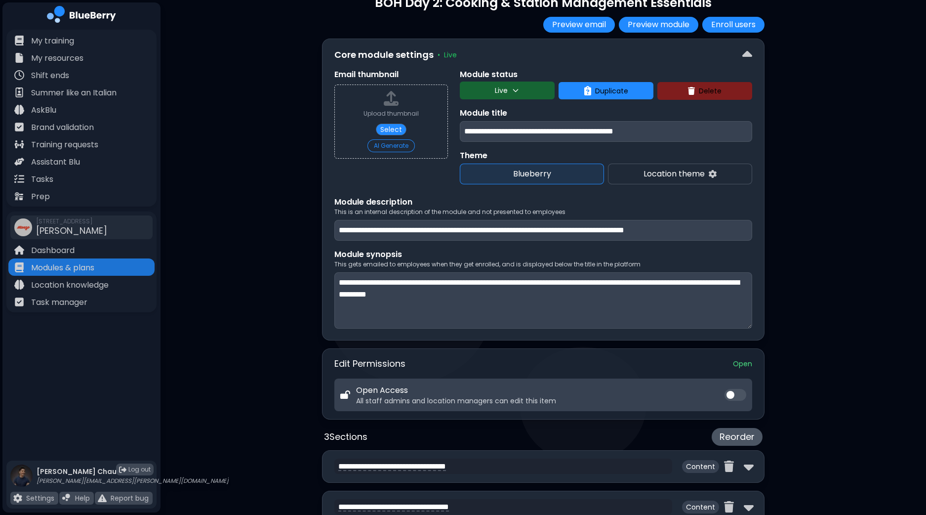
scroll to position [0, 0]
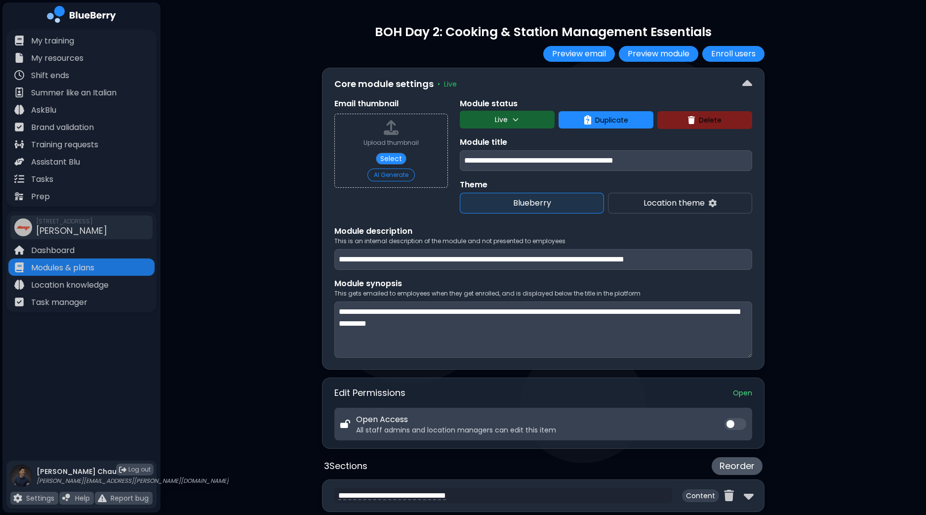
click at [66, 265] on p "Modules & plans" at bounding box center [62, 268] width 63 height 12
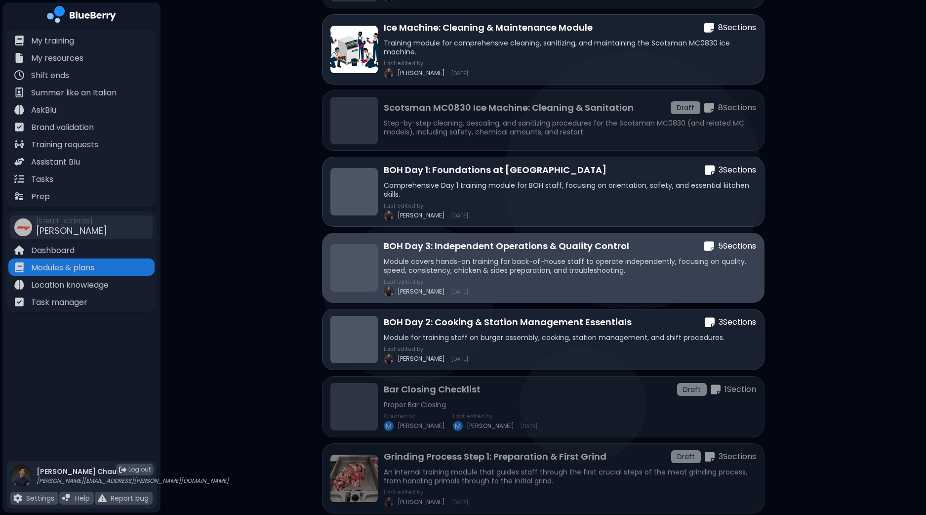
scroll to position [247, 0]
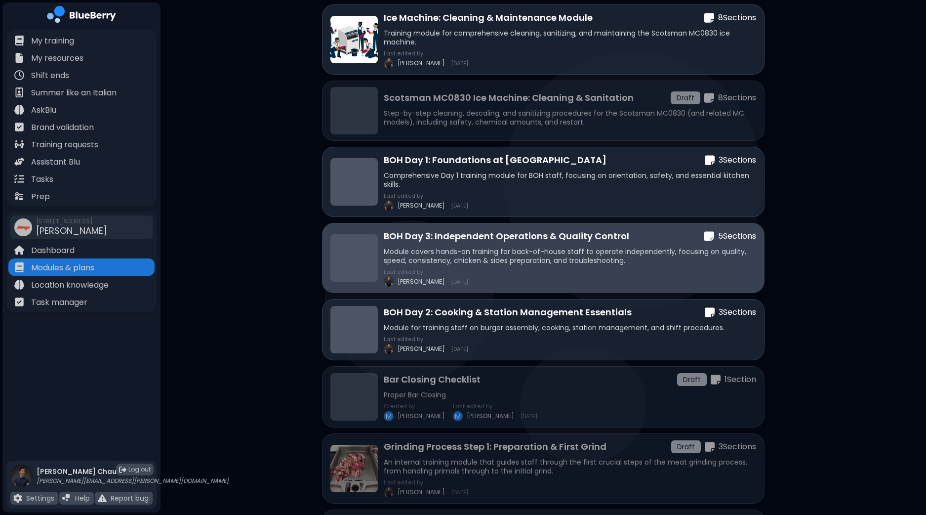
click at [533, 260] on p "Module covers hands-on training for back-of-house staff to operate independentl…" at bounding box center [570, 256] width 373 height 18
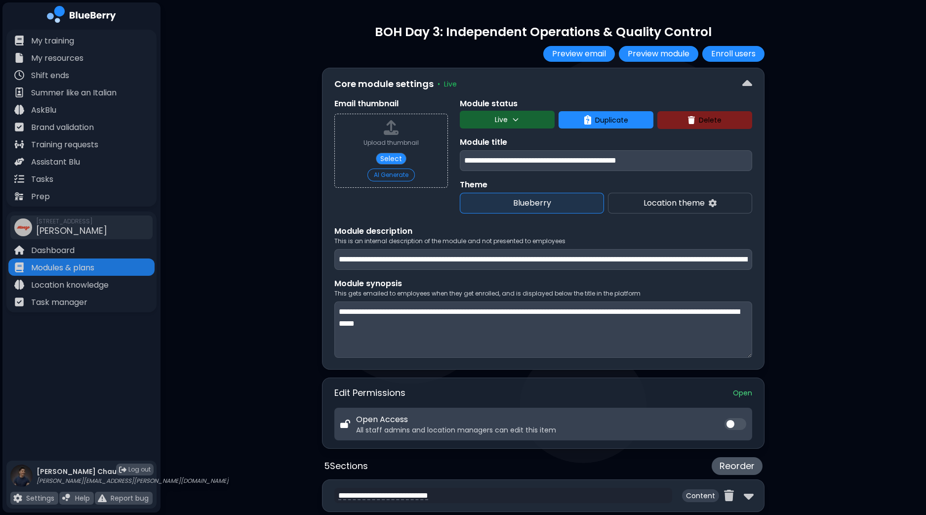
scroll to position [390, 0]
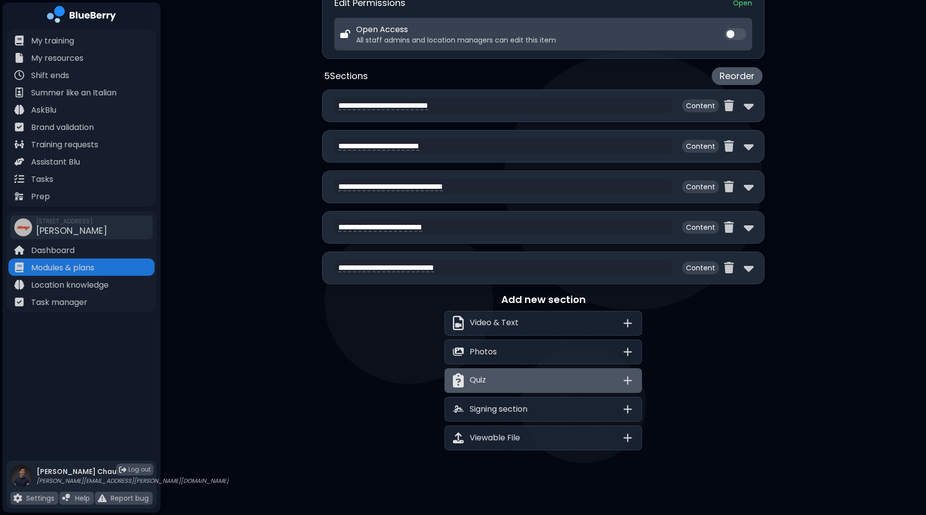
click at [625, 378] on icon at bounding box center [628, 380] width 7 height 7
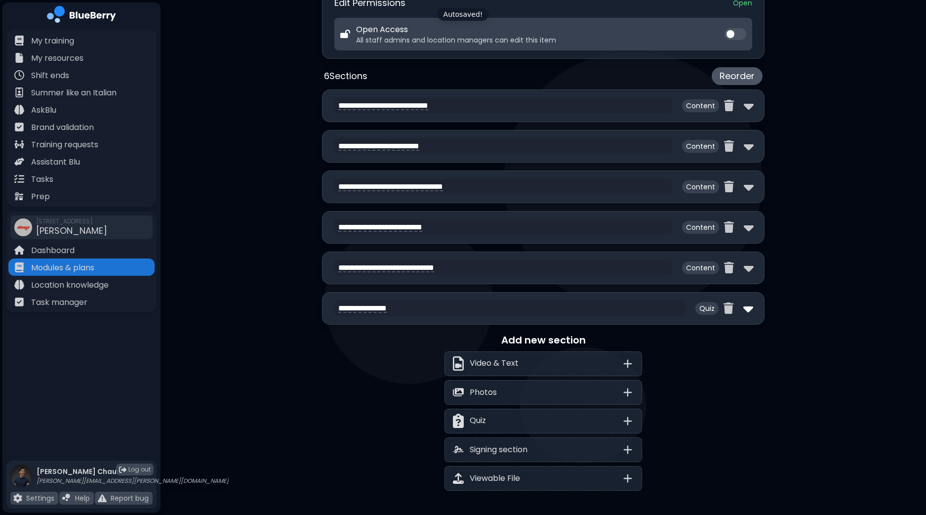
click at [746, 305] on img at bounding box center [749, 308] width 10 height 16
select select "**"
select select "*"
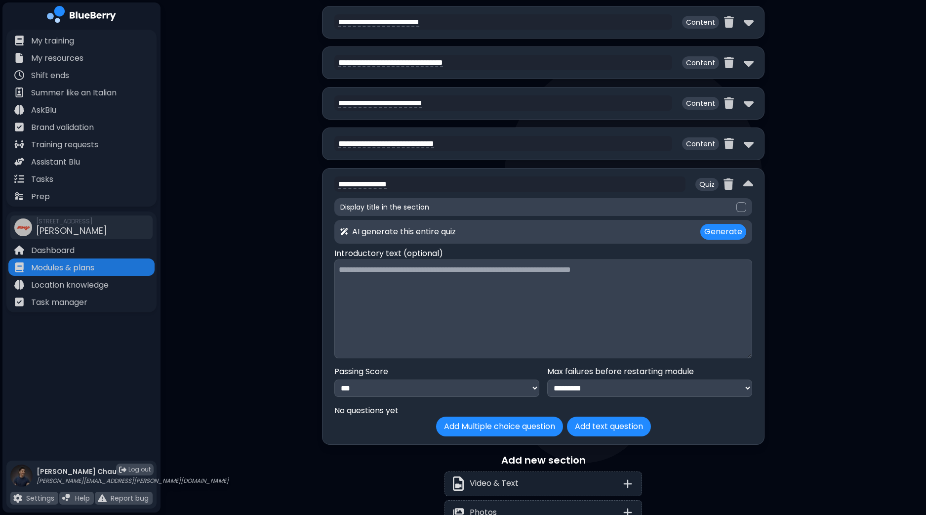
scroll to position [677, 0]
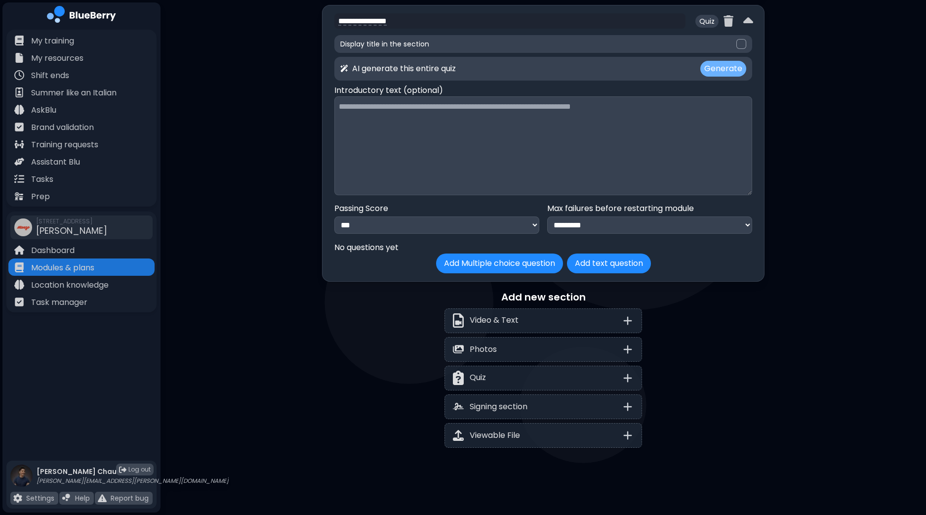
click at [726, 64] on button "Generate" at bounding box center [724, 69] width 46 height 16
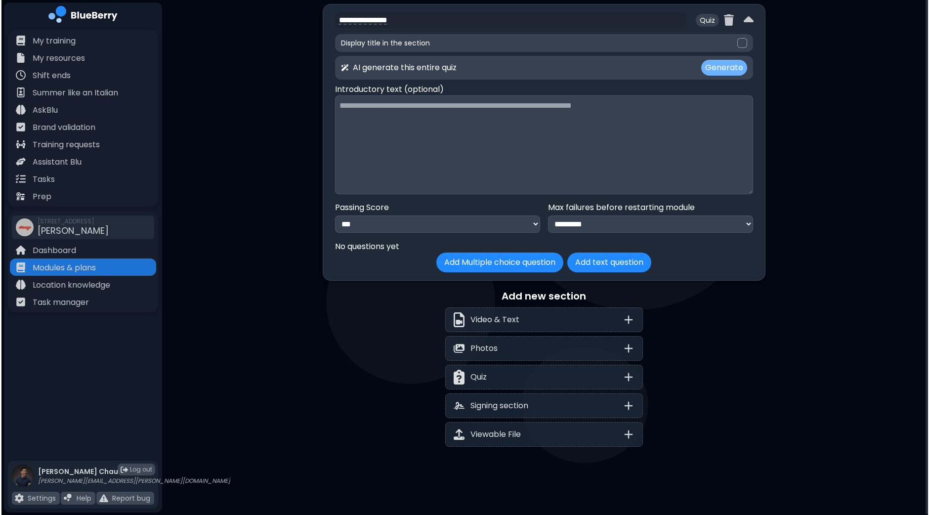
scroll to position [0, 0]
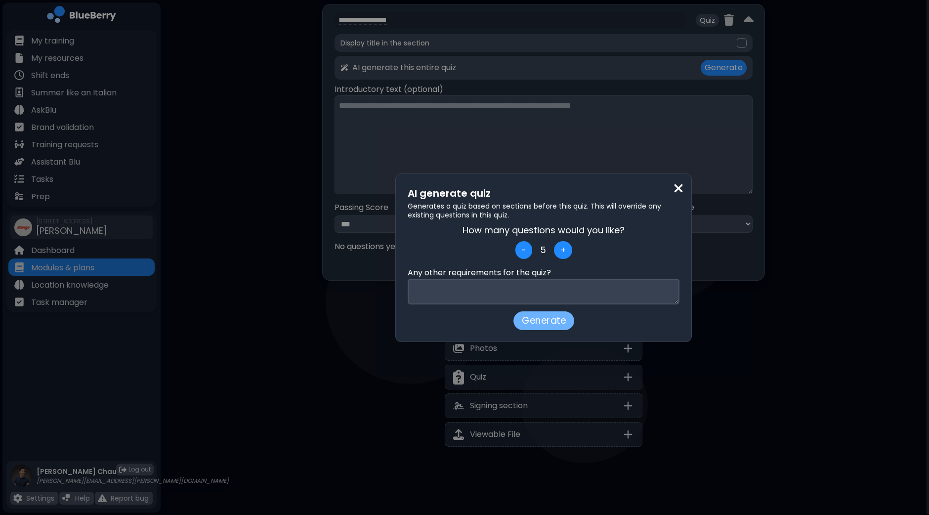
click at [550, 322] on button "Generate" at bounding box center [543, 320] width 61 height 19
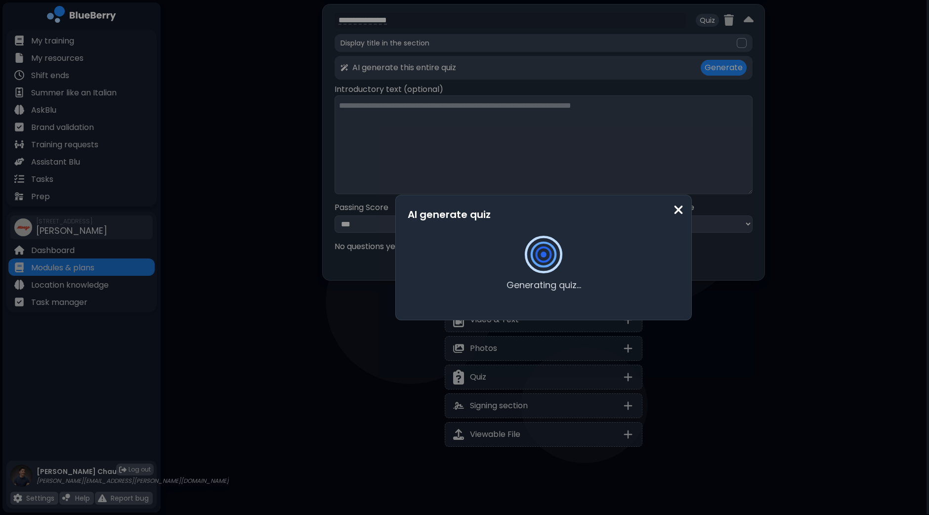
type textarea "**********"
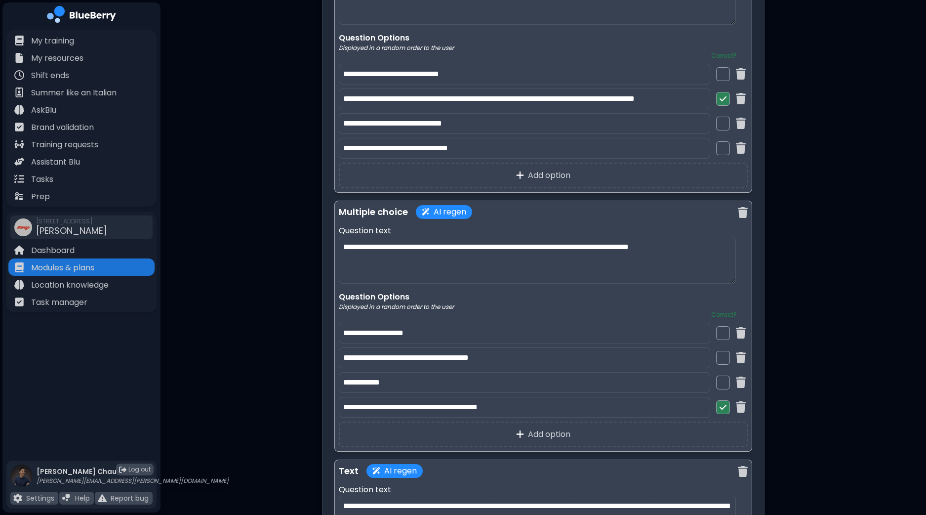
scroll to position [1295, 0]
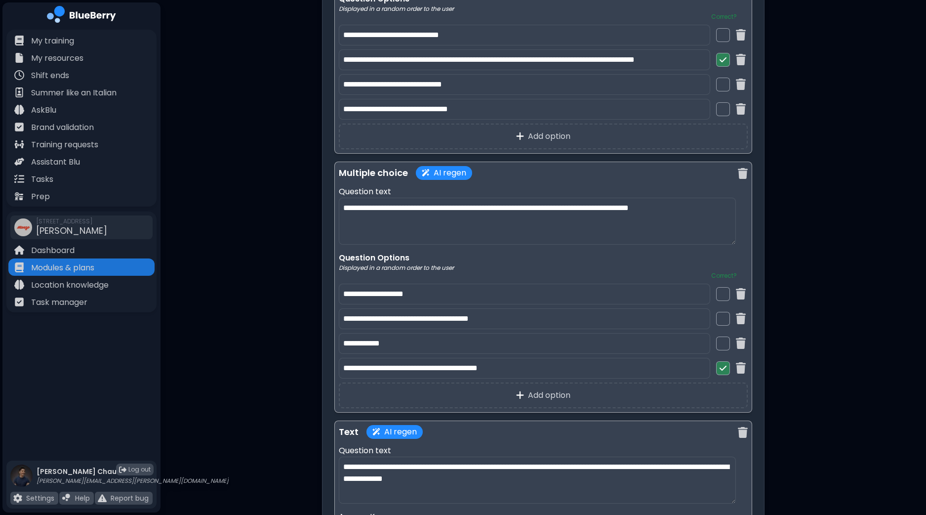
click at [717, 293] on div at bounding box center [723, 294] width 14 height 14
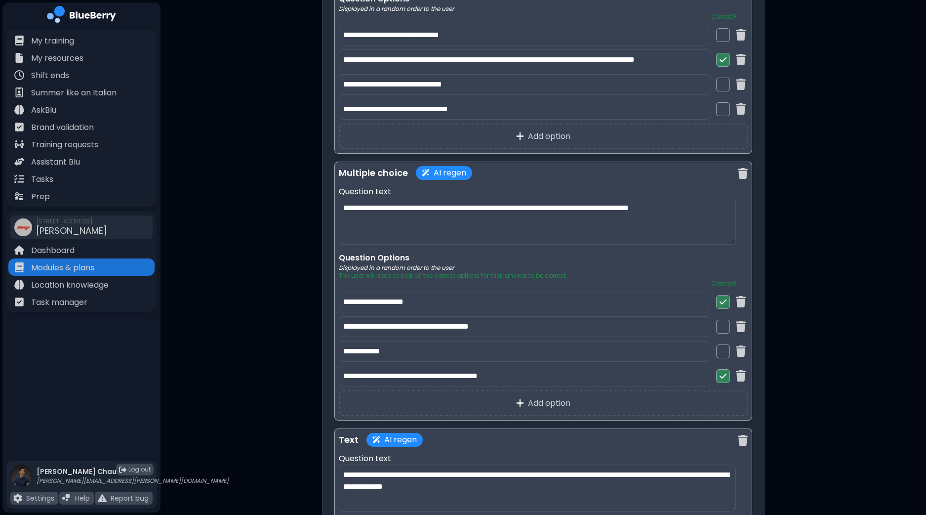
click at [723, 373] on img at bounding box center [723, 376] width 7 height 8
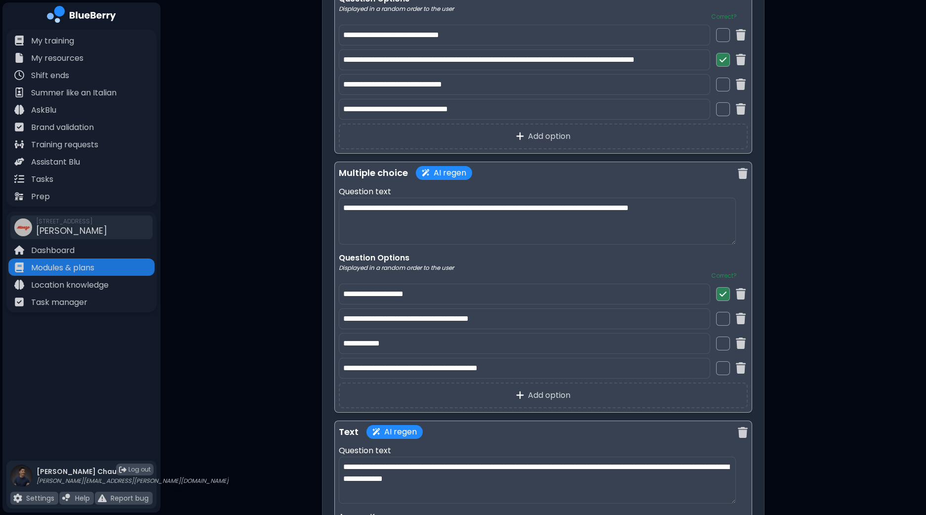
click at [434, 294] on input "**********" at bounding box center [525, 294] width 372 height 21
type input "**********"
click at [440, 366] on input "**********" at bounding box center [525, 368] width 372 height 21
type input "**********"
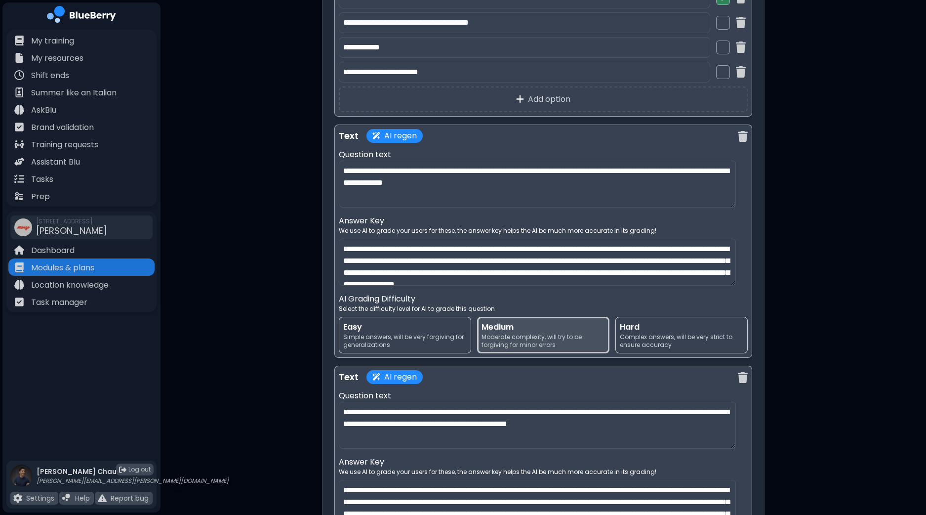
scroll to position [1603, 0]
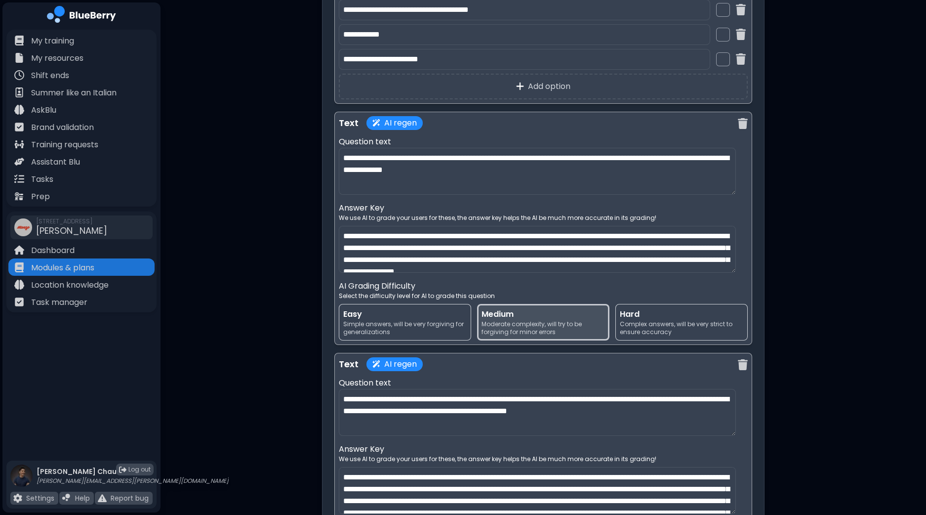
click at [431, 315] on span "Easy" at bounding box center [405, 314] width 124 height 12
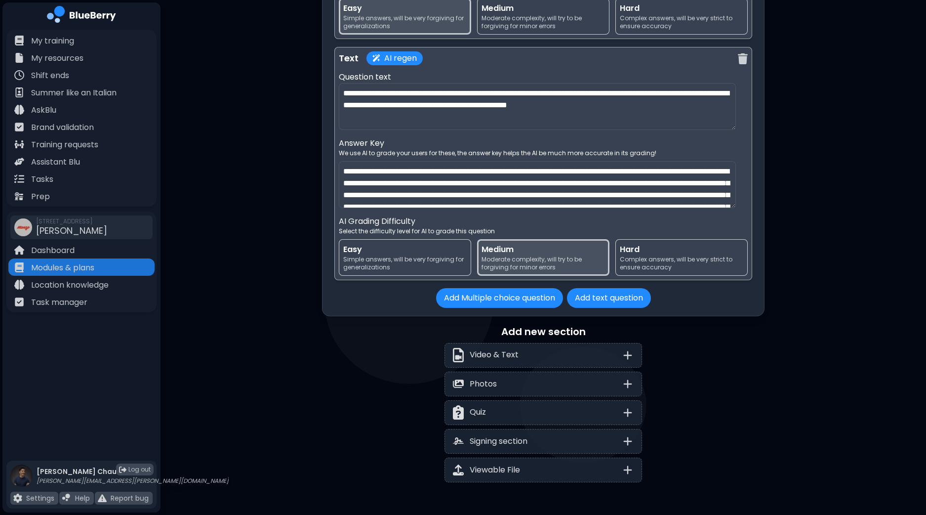
scroll to position [1912, 0]
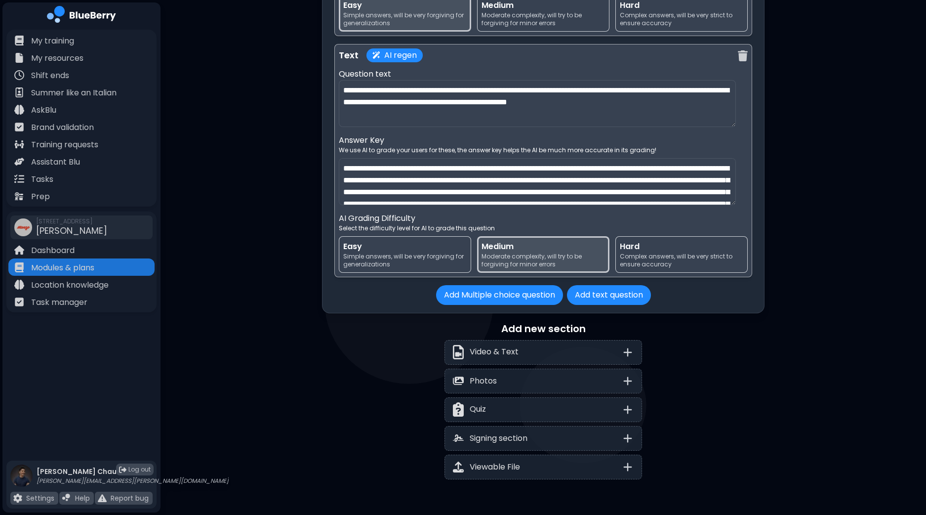
click at [398, 245] on span "Easy" at bounding box center [405, 247] width 124 height 12
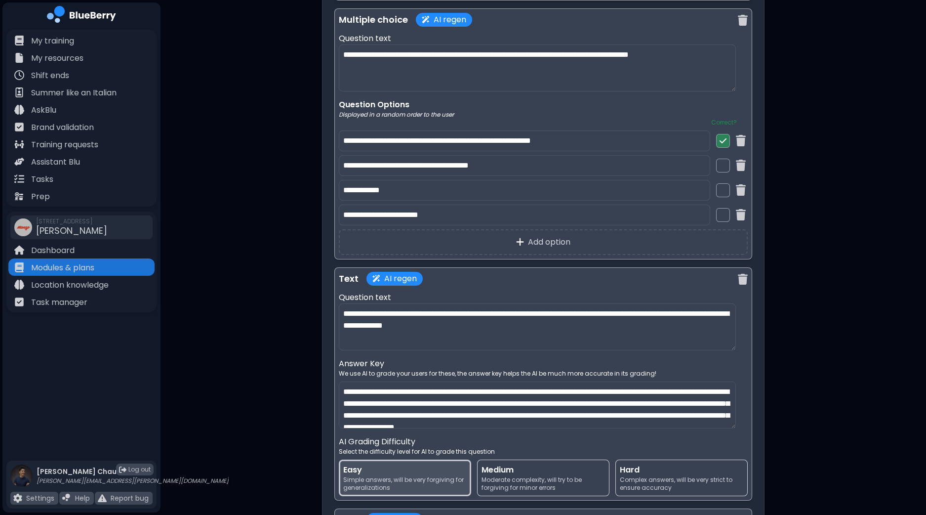
scroll to position [1447, 0]
click at [68, 263] on p "Modules & plans" at bounding box center [62, 268] width 63 height 12
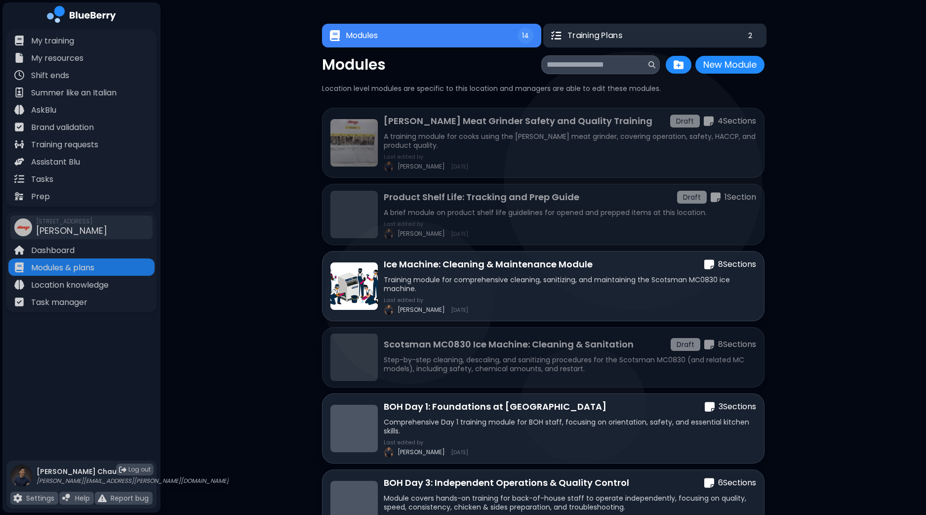
click at [630, 36] on button "Training Plans 2" at bounding box center [655, 36] width 223 height 24
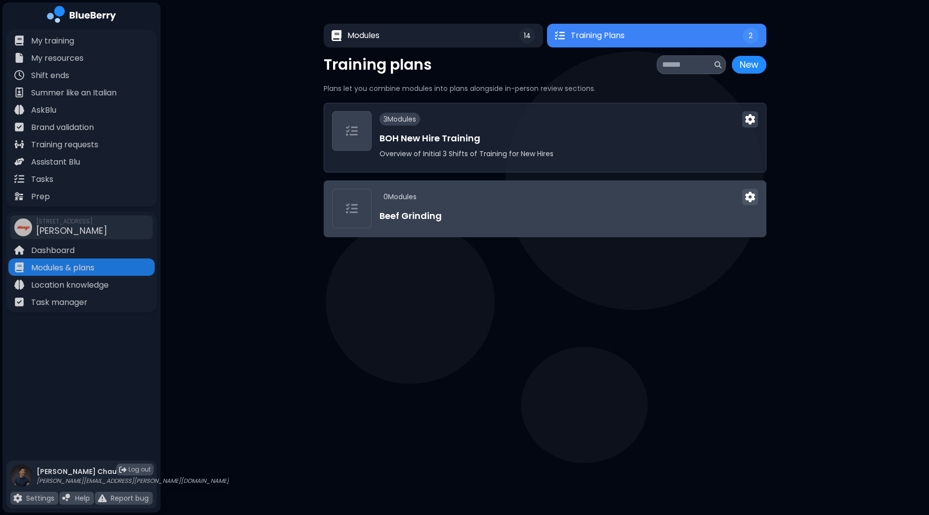
click at [750, 193] on img at bounding box center [750, 197] width 10 height 10
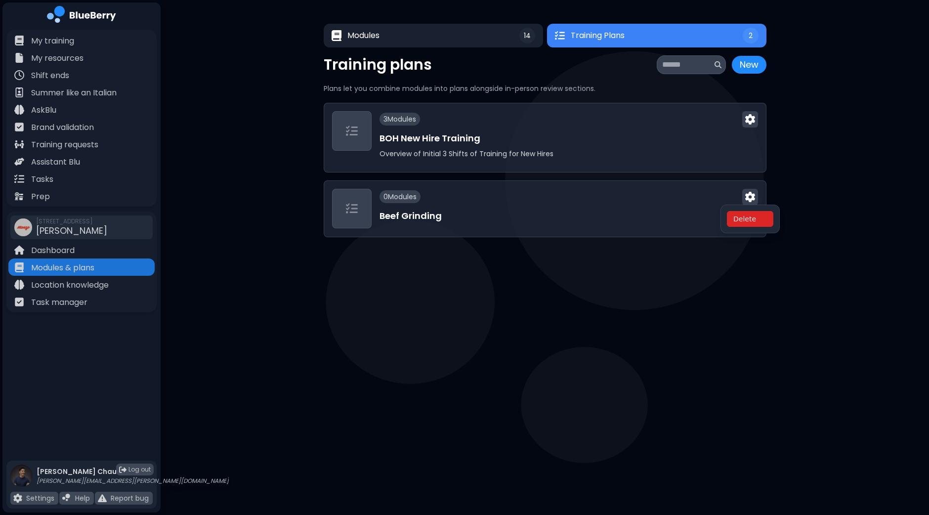
click at [750, 216] on button "Delete" at bounding box center [750, 219] width 46 height 16
click at [766, 231] on button "Confirm" at bounding box center [772, 231] width 39 height 15
click at [773, 233] on button "Confirm" at bounding box center [772, 231] width 39 height 15
click at [566, 417] on main "Modules 14 Training Plans 2 14 Training Plans 2 Modules New Module New Module L…" at bounding box center [464, 257] width 929 height 515
click at [408, 33] on button "Modules 14" at bounding box center [433, 36] width 221 height 24
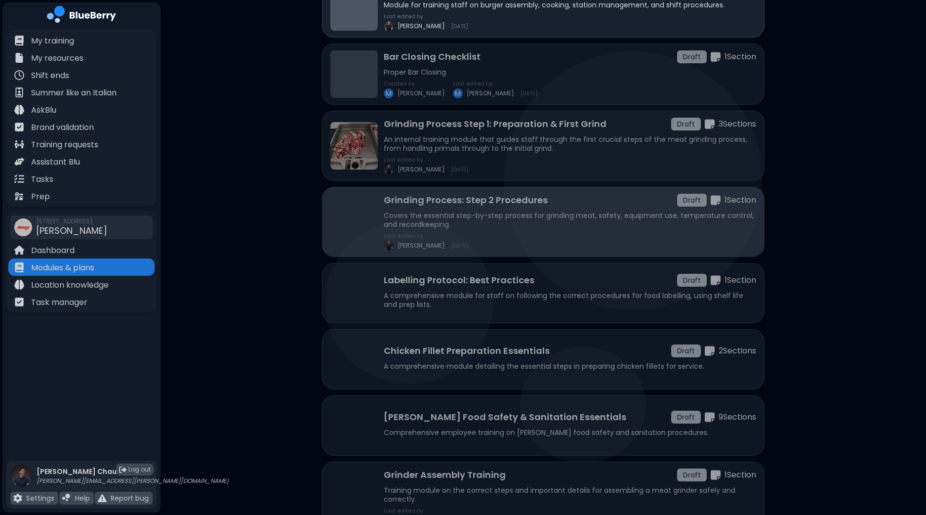
scroll to position [613, 0]
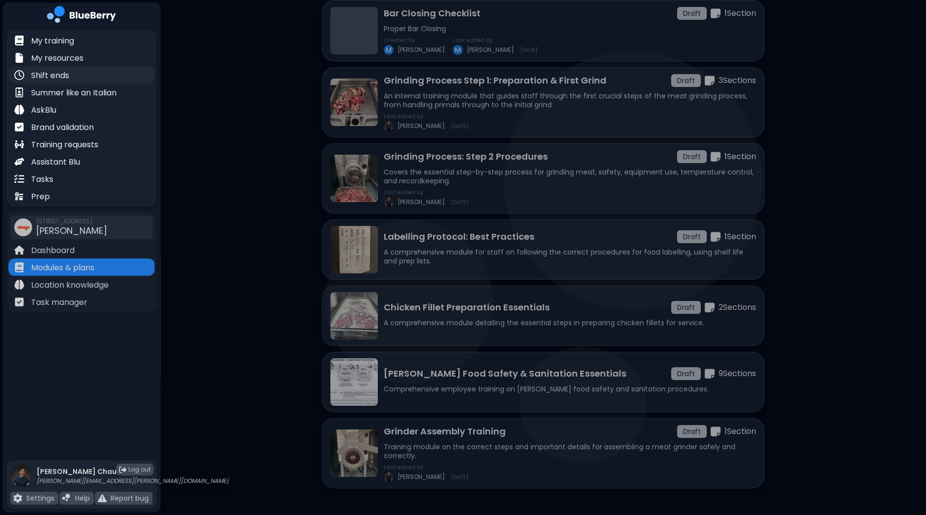
click at [104, 74] on div "Shift ends" at bounding box center [81, 74] width 146 height 17
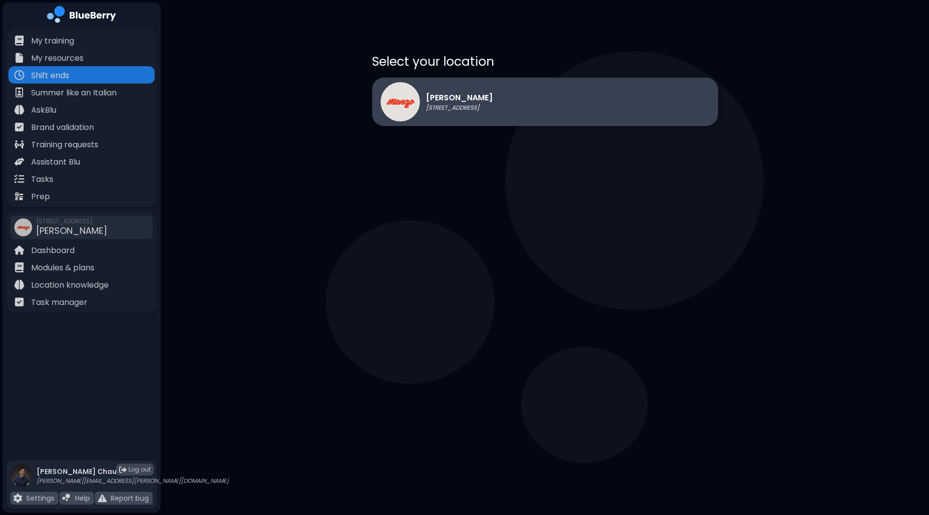
click at [482, 110] on p "[STREET_ADDRESS]" at bounding box center [459, 108] width 67 height 8
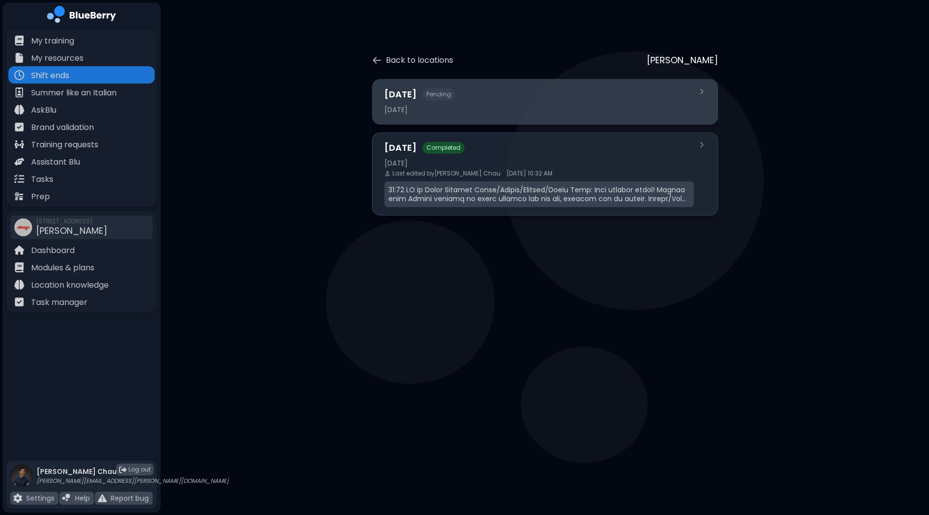
click at [532, 108] on div "2025-09-22" at bounding box center [538, 109] width 309 height 9
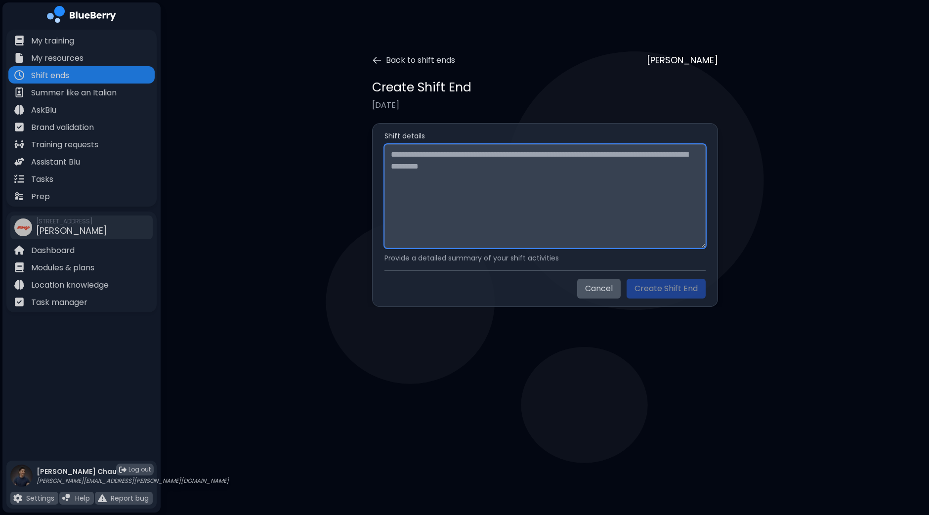
click at [465, 168] on textarea at bounding box center [544, 196] width 321 height 104
paste textarea "**********"
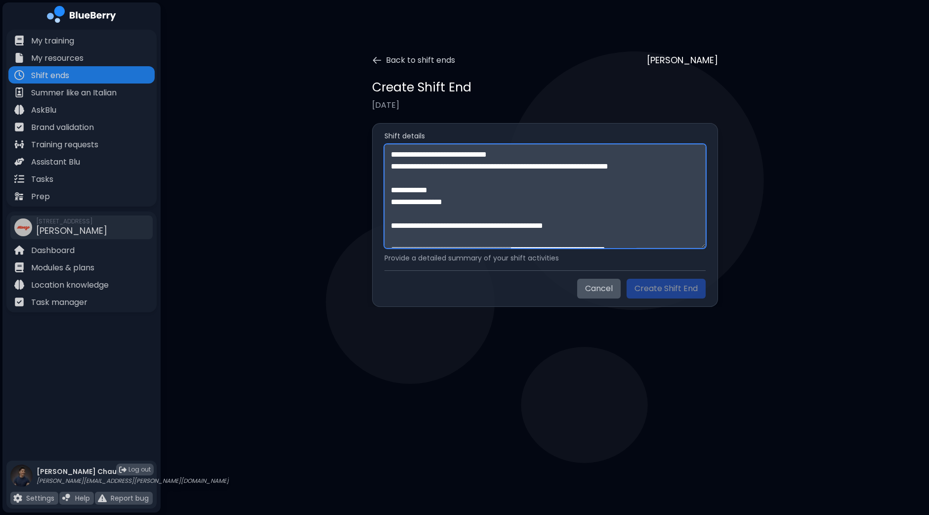
scroll to position [244, 0]
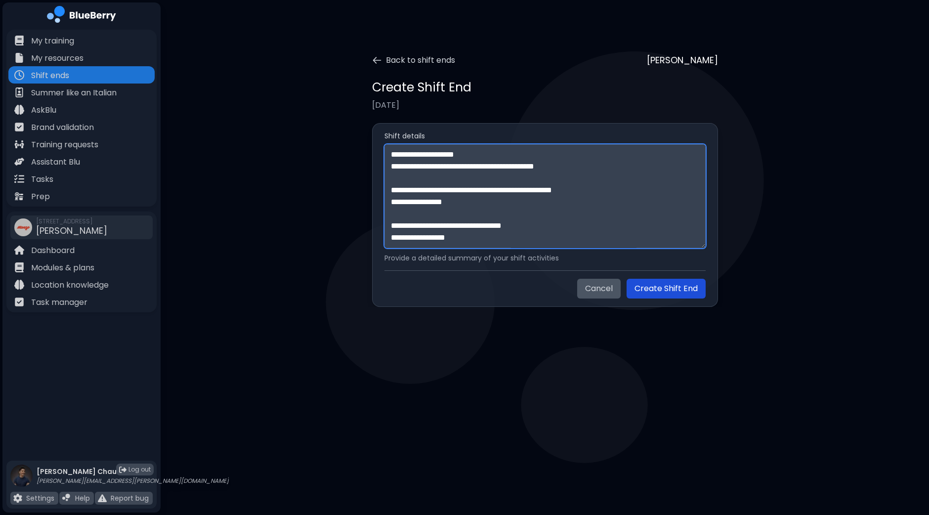
type textarea "**********"
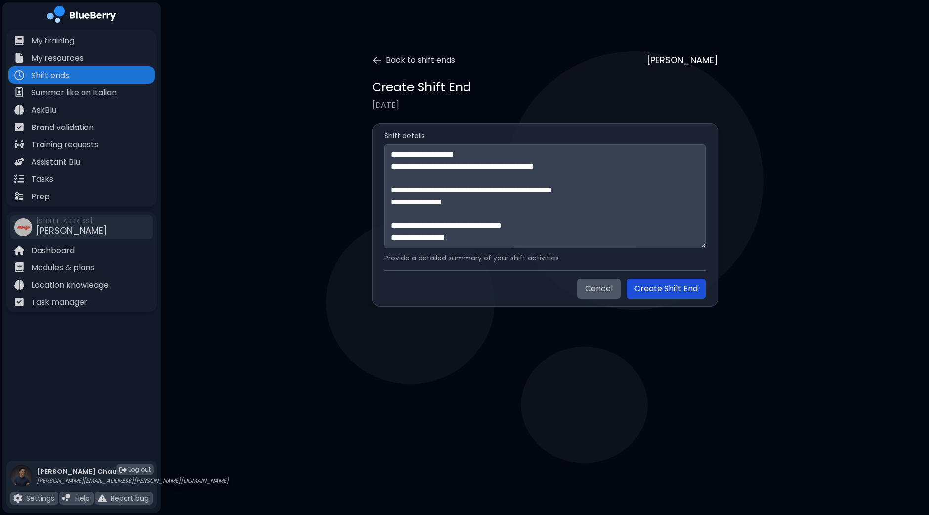
click at [664, 291] on button "Create Shift End" at bounding box center [666, 289] width 79 height 20
